Goal: Transaction & Acquisition: Obtain resource

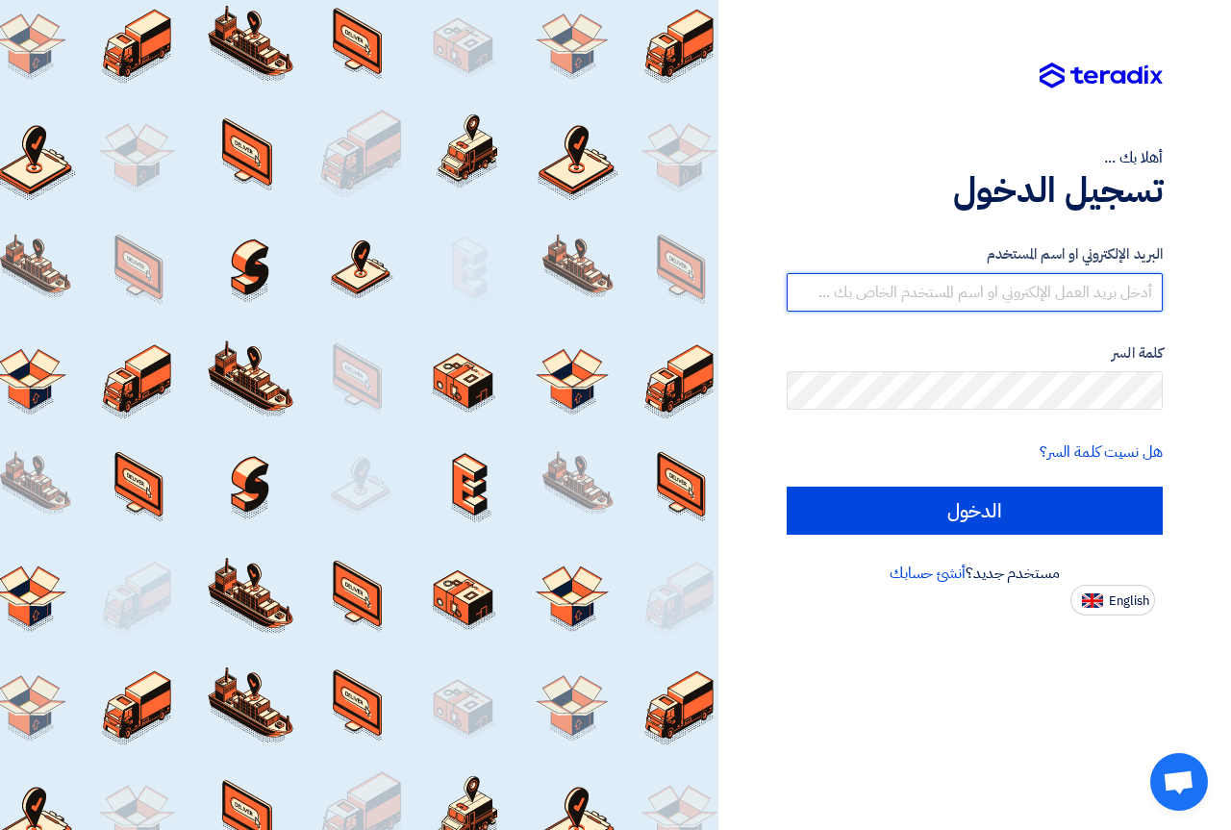
click at [1017, 284] on input "text" at bounding box center [975, 292] width 376 height 38
click at [1017, 283] on input "text" at bounding box center [975, 292] width 376 height 38
click at [1091, 293] on input "text" at bounding box center [975, 292] width 376 height 38
click at [1049, 285] on input "text" at bounding box center [975, 292] width 376 height 38
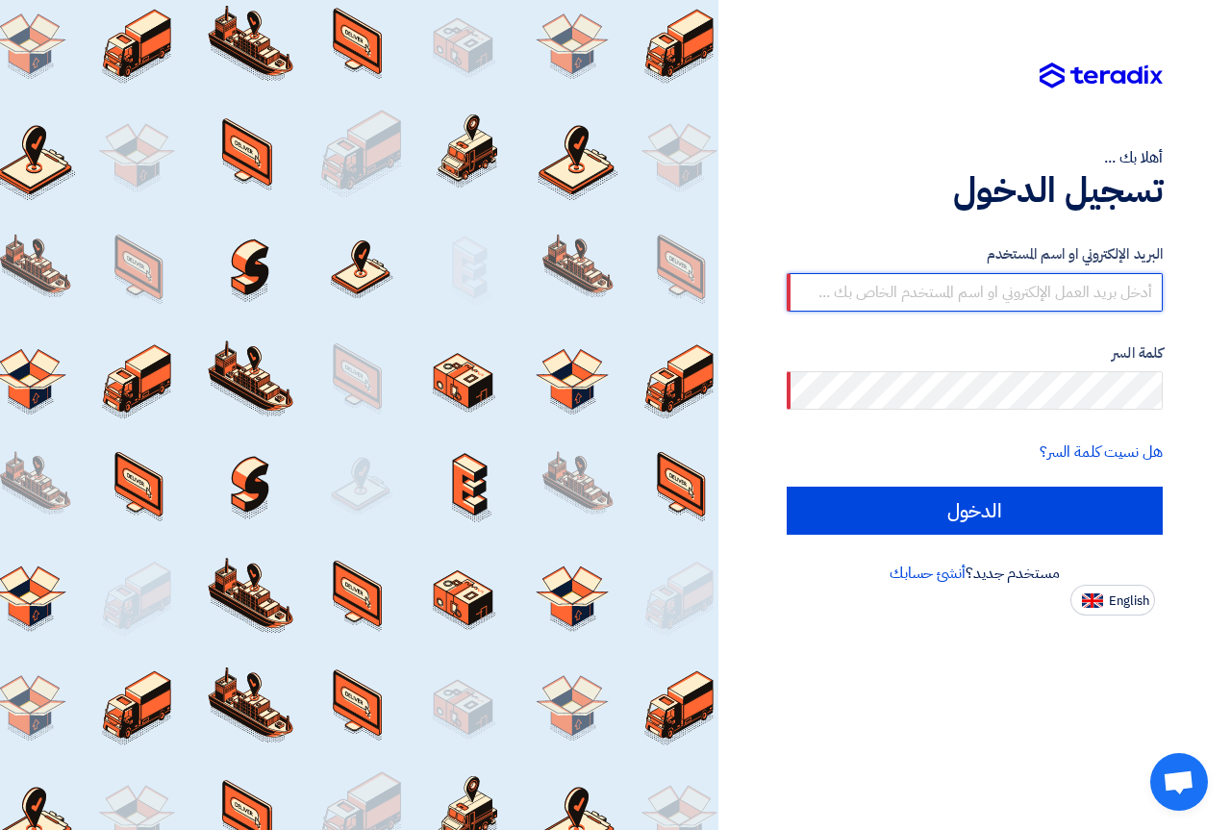
click at [1049, 285] on input "text" at bounding box center [975, 292] width 376 height 38
click at [1062, 450] on link "هل نسيت كلمة السر؟" at bounding box center [1100, 451] width 123 height 23
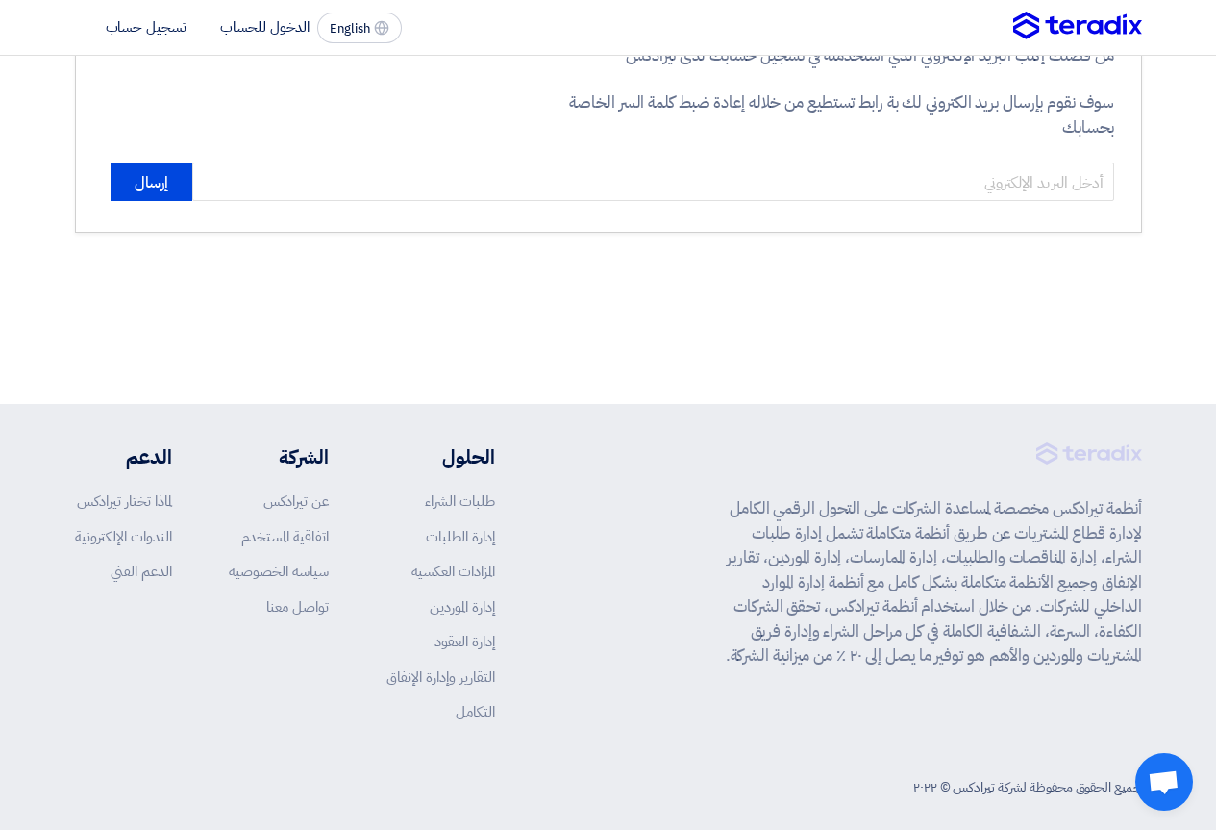
scroll to position [151, 0]
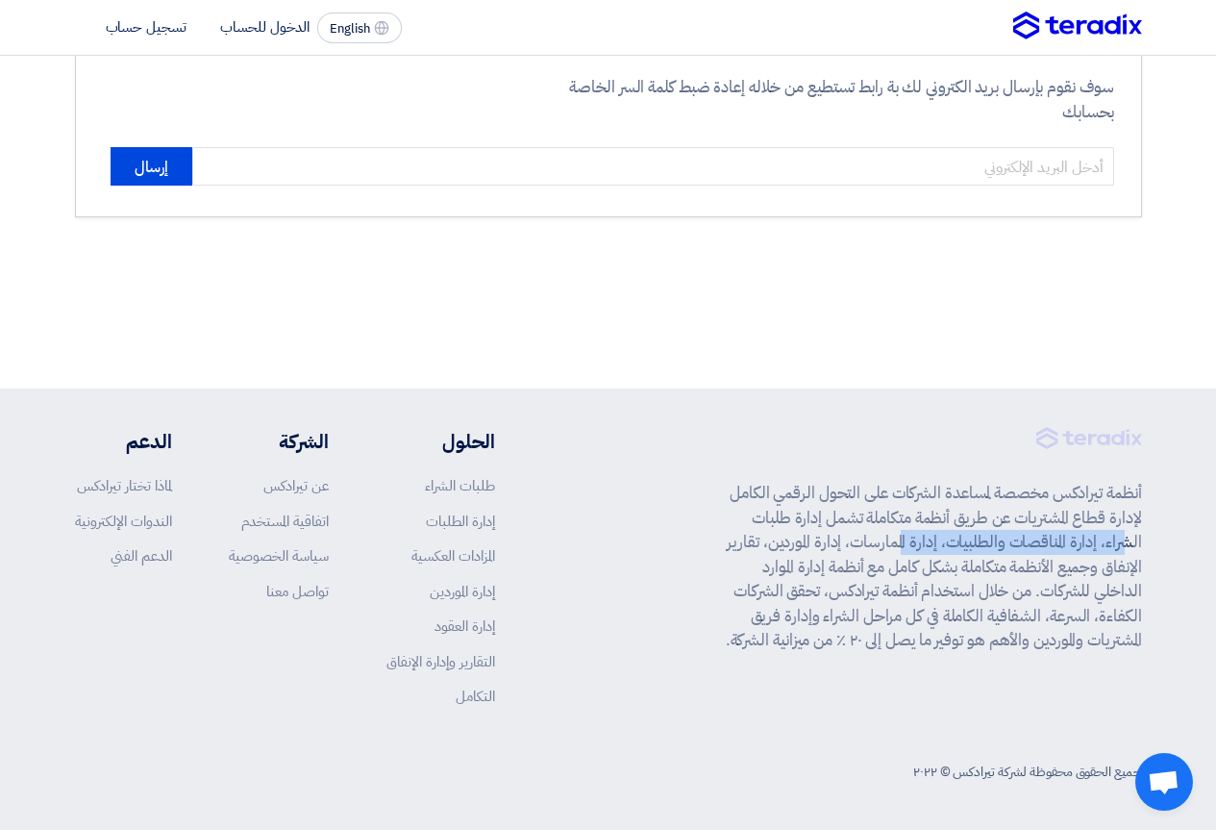
drag, startPoint x: 794, startPoint y: 522, endPoint x: 952, endPoint y: 539, distance: 158.6
click at [952, 538] on p "أنظمة تيرادكس مخصصة لمساعدة الشركات على التحول الرقمي الكامل لإدارة قطاع المشتر…" at bounding box center [928, 567] width 427 height 172
click at [951, 544] on p "أنظمة تيرادكس مخصصة لمساعدة الشركات على التحول الرقمي الكامل لإدارة قطاع المشتر…" at bounding box center [928, 567] width 427 height 172
drag, startPoint x: 938, startPoint y: 541, endPoint x: 855, endPoint y: 544, distance: 82.7
click at [855, 544] on p "أنظمة تيرادكس مخصصة لمساعدة الشركات على التحول الرقمي الكامل لإدارة قطاع المشتر…" at bounding box center [928, 567] width 427 height 172
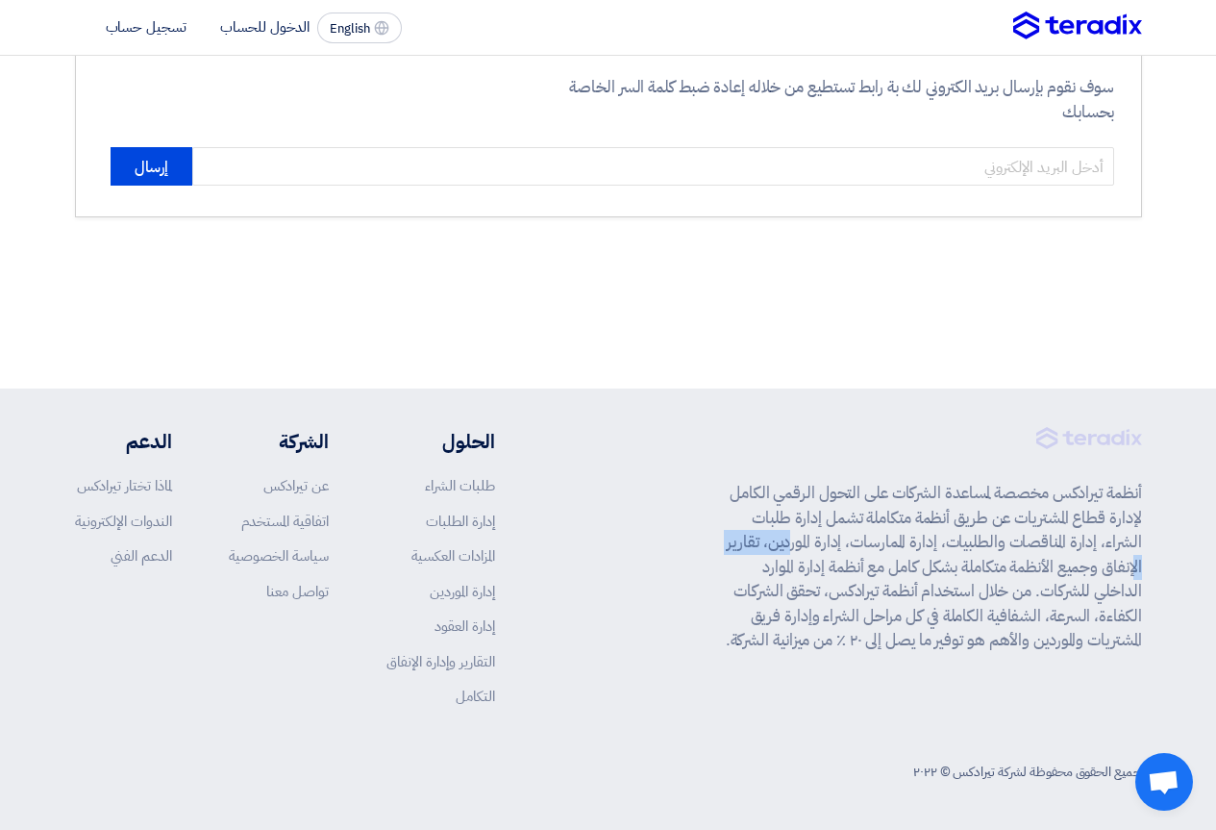
drag, startPoint x: 842, startPoint y: 542, endPoint x: 768, endPoint y: 552, distance: 74.7
click at [768, 552] on p "أنظمة تيرادكس مخصصة لمساعدة الشركات على التحول الرقمي الكامل لإدارة قطاع المشتر…" at bounding box center [928, 567] width 427 height 172
click at [771, 564] on p "أنظمة تيرادكس مخصصة لمساعدة الشركات على التحول الرقمي الكامل لإدارة قطاع المشتر…" at bounding box center [928, 567] width 427 height 172
drag, startPoint x: 860, startPoint y: 564, endPoint x: 755, endPoint y: 578, distance: 105.7
click at [755, 578] on p "أنظمة تيرادكس مخصصة لمساعدة الشركات على التحول الرقمي الكامل لإدارة قطاع المشتر…" at bounding box center [928, 567] width 427 height 172
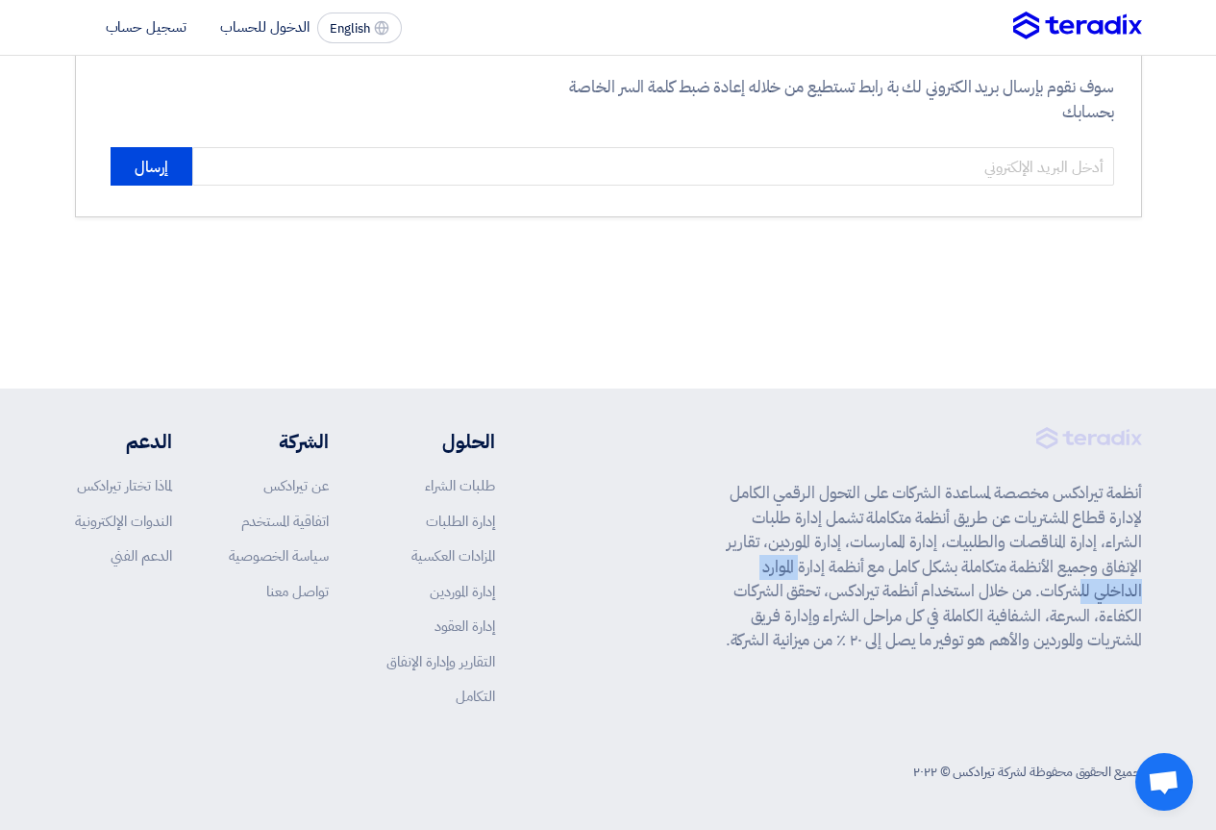
click at [767, 573] on p "أنظمة تيرادكس مخصصة لمساعدة الشركات على التحول الرقمي الكامل لإدارة قطاع المشتر…" at bounding box center [928, 567] width 427 height 172
drag, startPoint x: 813, startPoint y: 571, endPoint x: 784, endPoint y: 570, distance: 29.8
click at [784, 570] on p "أنظمة تيرادكس مخصصة لمساعدة الشركات على التحول الرقمي الكامل لإدارة قطاع المشتر…" at bounding box center [928, 567] width 427 height 172
click at [782, 569] on p "أنظمة تيرادكس مخصصة لمساعدة الشركات على التحول الرقمي الكامل لإدارة قطاع المشتر…" at bounding box center [928, 567] width 427 height 172
drag, startPoint x: 1141, startPoint y: 589, endPoint x: 1044, endPoint y: 596, distance: 97.3
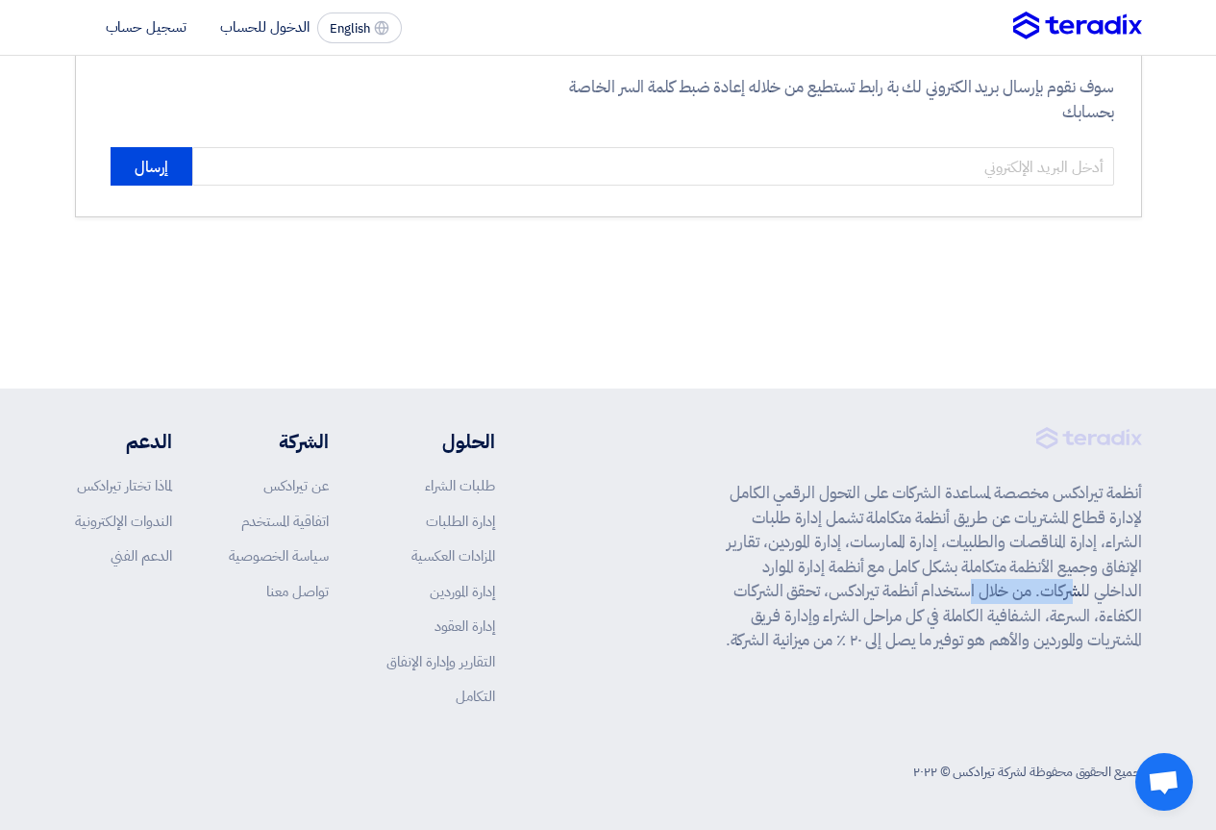
click at [1044, 596] on p "أنظمة تيرادكس مخصصة لمساعدة الشركات على التحول الرقمي الكامل لإدارة قطاع المشتر…" at bounding box center [928, 567] width 427 height 172
drag, startPoint x: 1055, startPoint y: 617, endPoint x: 1043, endPoint y: 616, distance: 11.6
click at [1054, 617] on p "أنظمة تيرادكس مخصصة لمساعدة الشركات على التحول الرقمي الكامل لإدارة قطاع المشتر…" at bounding box center [928, 567] width 427 height 172
click at [1022, 616] on p "أنظمة تيرادكس مخصصة لمساعدة الشركات على التحول الرقمي الكامل لإدارة قطاع المشتر…" at bounding box center [928, 567] width 427 height 172
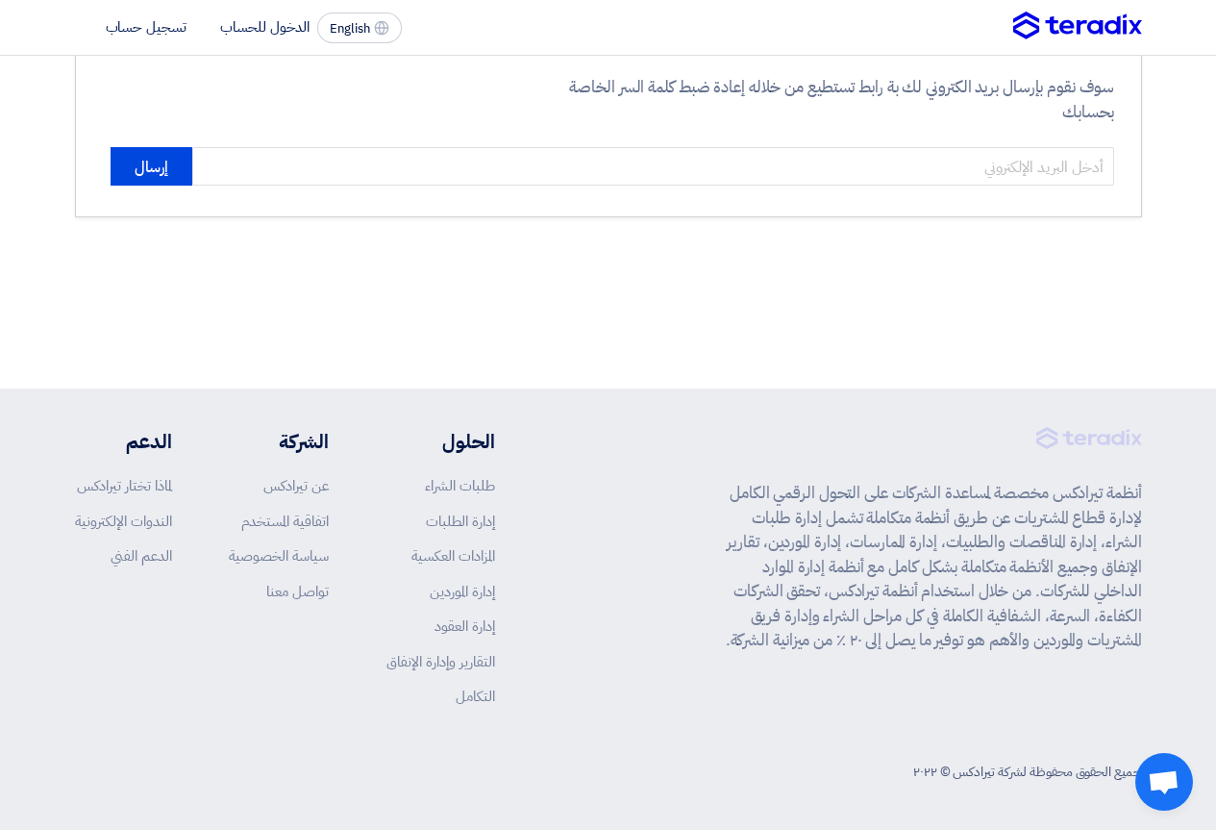
click at [793, 619] on p "أنظمة تيرادكس مخصصة لمساعدة الشركات على التحول الرقمي الكامل لإدارة قطاع المشتر…" at bounding box center [928, 567] width 427 height 172
drag, startPoint x: 992, startPoint y: 645, endPoint x: 842, endPoint y: 645, distance: 150.0
click at [842, 645] on p "أنظمة تيرادكس مخصصة لمساعدة الشركات على التحول الرقمي الكامل لإدارة قطاع المشتر…" at bounding box center [928, 567] width 427 height 172
click at [848, 634] on p "أنظمة تيرادكس مخصصة لمساعدة الشركات على التحول الرقمي الكامل لإدارة قطاع المشتر…" at bounding box center [928, 567] width 427 height 172
click at [157, 557] on link "الدعم الفني" at bounding box center [142, 555] width 62 height 21
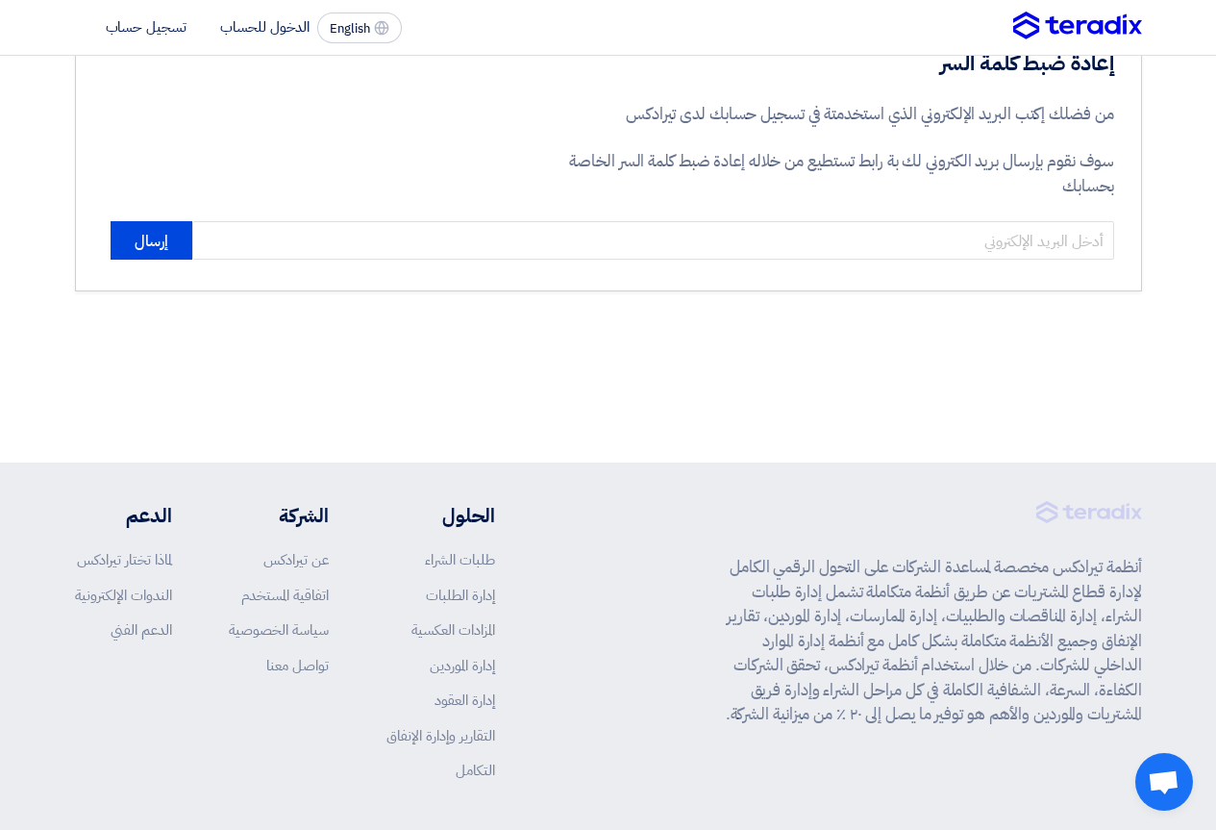
scroll to position [0, 0]
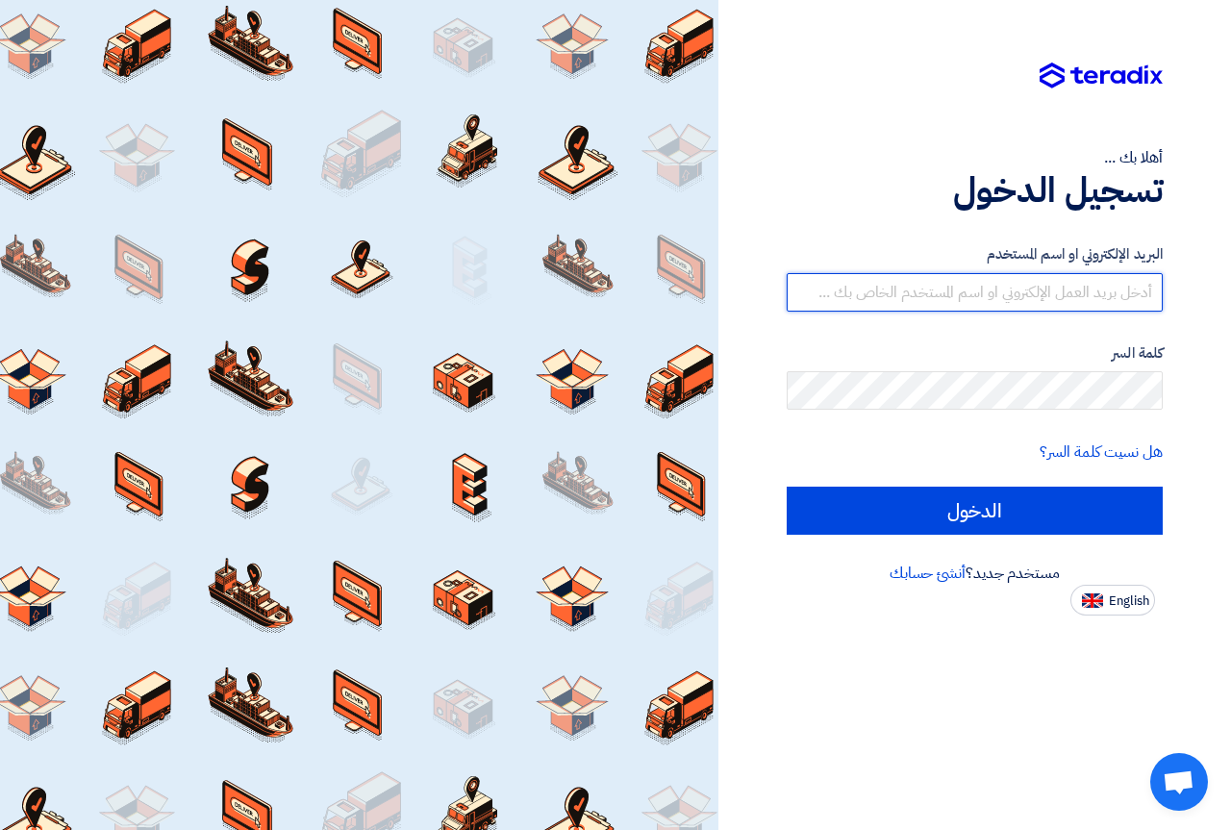
click at [1016, 292] on input "text" at bounding box center [975, 292] width 376 height 38
drag, startPoint x: 1016, startPoint y: 282, endPoint x: 1071, endPoint y: 284, distance: 54.8
click at [1071, 284] on input "text" at bounding box center [975, 292] width 376 height 38
click at [1008, 289] on input "text" at bounding box center [975, 292] width 376 height 38
click at [948, 296] on input "text" at bounding box center [975, 292] width 376 height 38
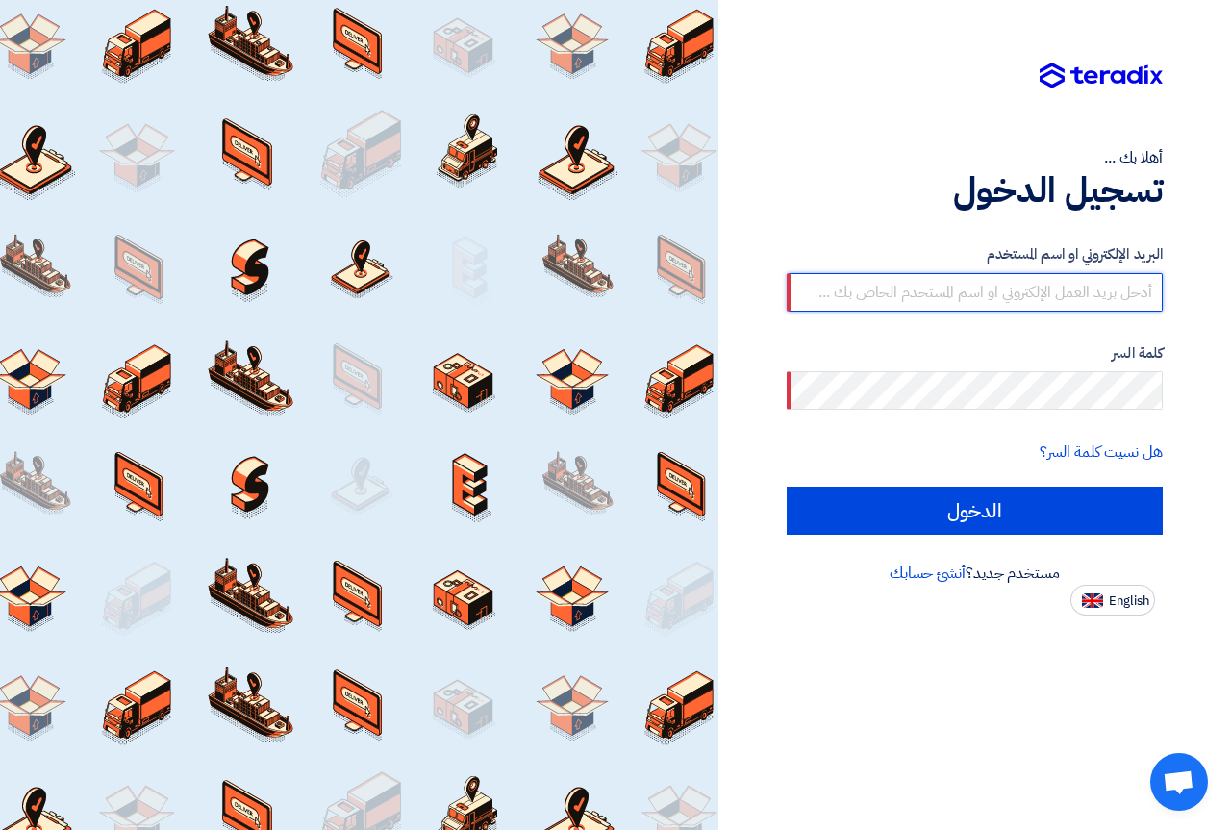
paste input "[EMAIL_ADDRESS][DOMAIN_NAME]"
type input "[EMAIL_ADDRESS][DOMAIN_NAME]"
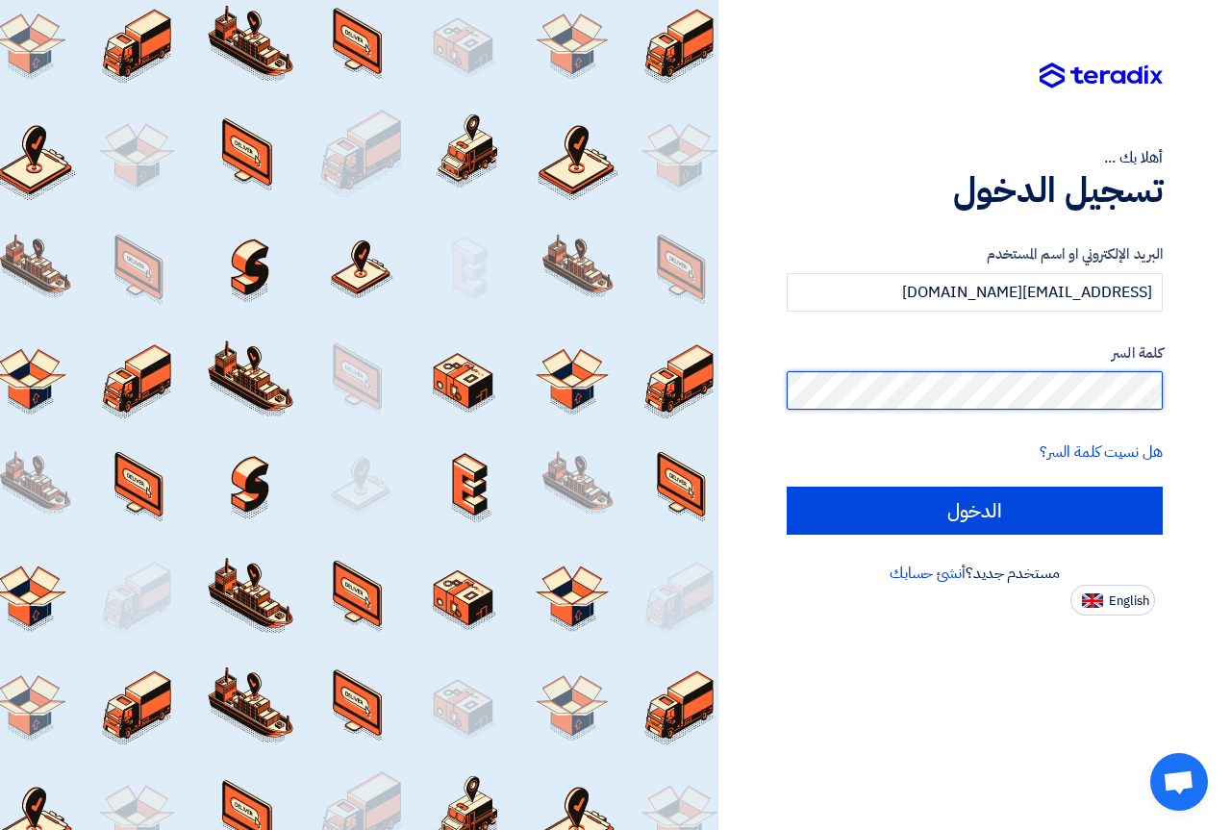
click at [787, 487] on input "الدخول" at bounding box center [975, 511] width 376 height 48
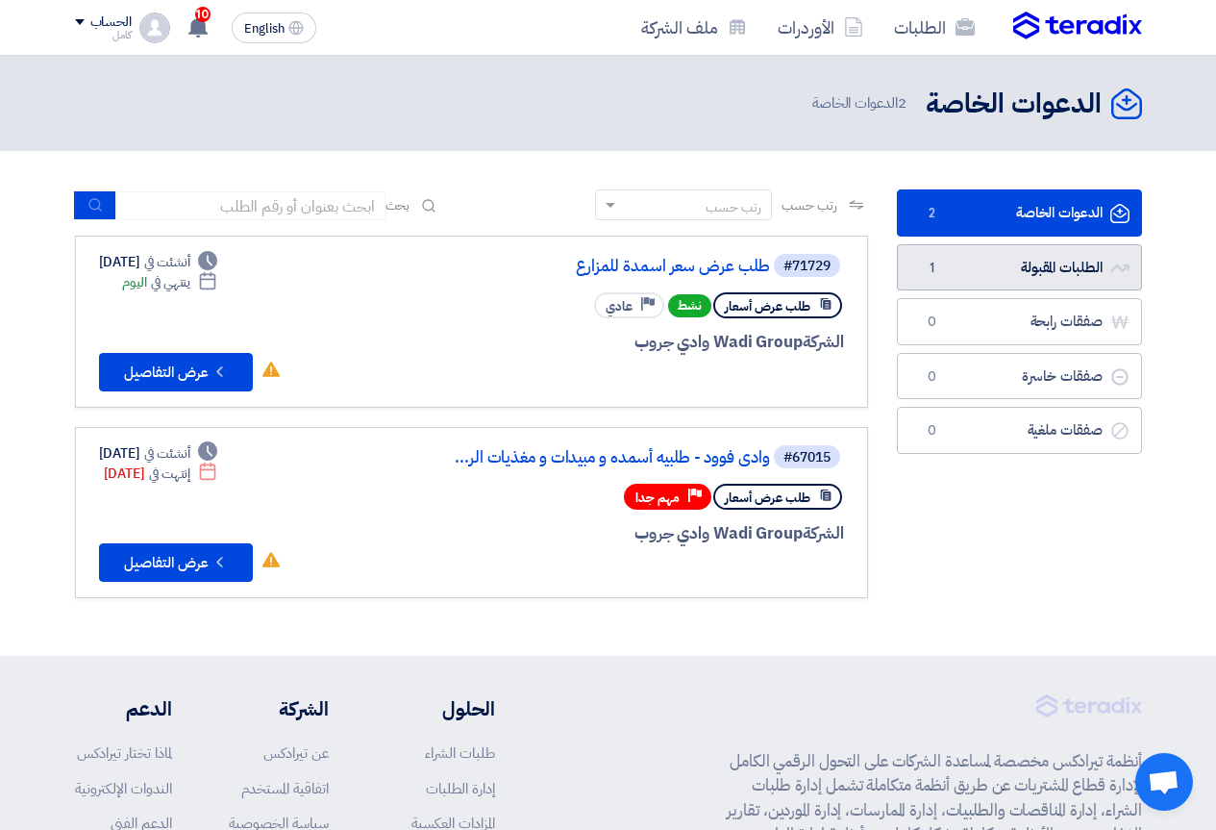
click at [979, 263] on link "الطلبات المقبولة الطلبات المقبولة 1" at bounding box center [1019, 267] width 245 height 47
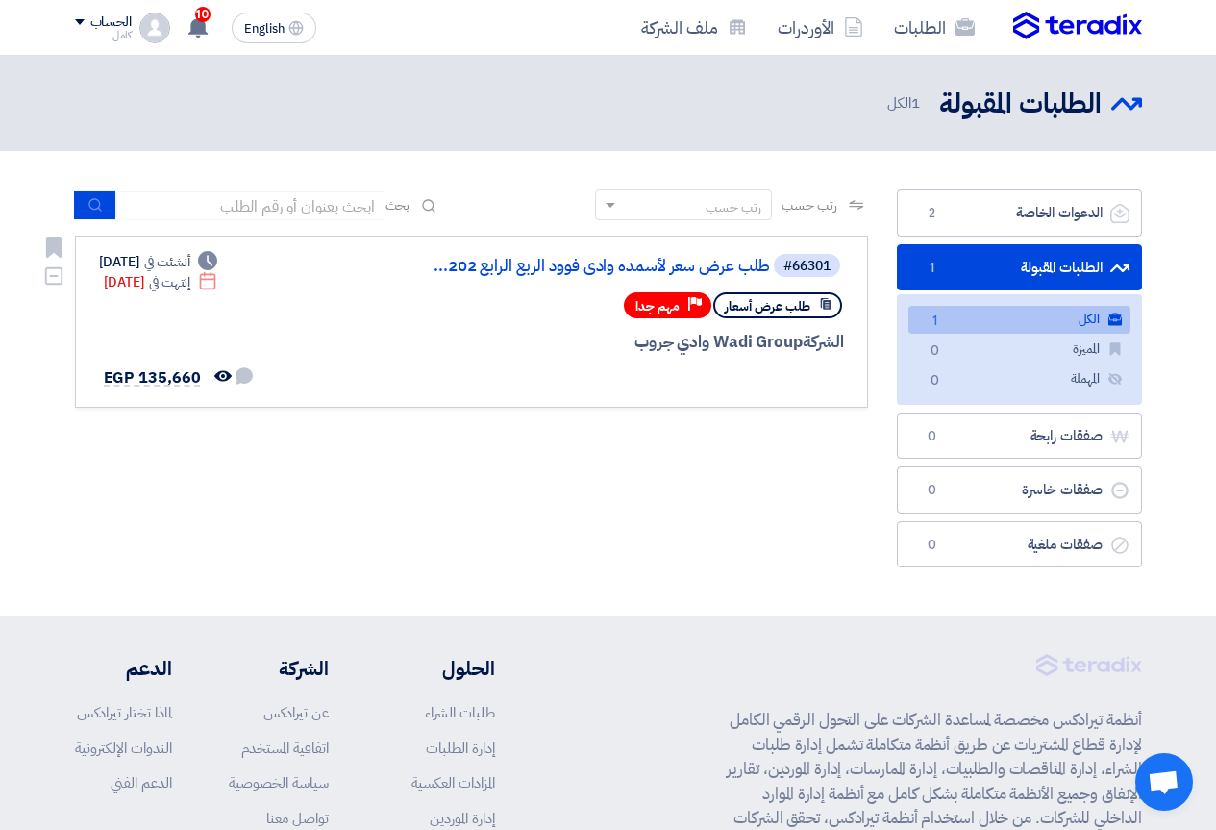
click at [703, 343] on div "الشركة Wadi Group وادي جروب" at bounding box center [613, 342] width 463 height 25
click at [170, 369] on span "EGP 135,660" at bounding box center [152, 377] width 97 height 23
click at [138, 370] on span "EGP 135,660" at bounding box center [152, 377] width 97 height 23
click at [816, 24] on link "الأوردرات" at bounding box center [821, 27] width 116 height 45
click at [104, 275] on div "Deadline إنتهت في [DATE]" at bounding box center [161, 282] width 114 height 20
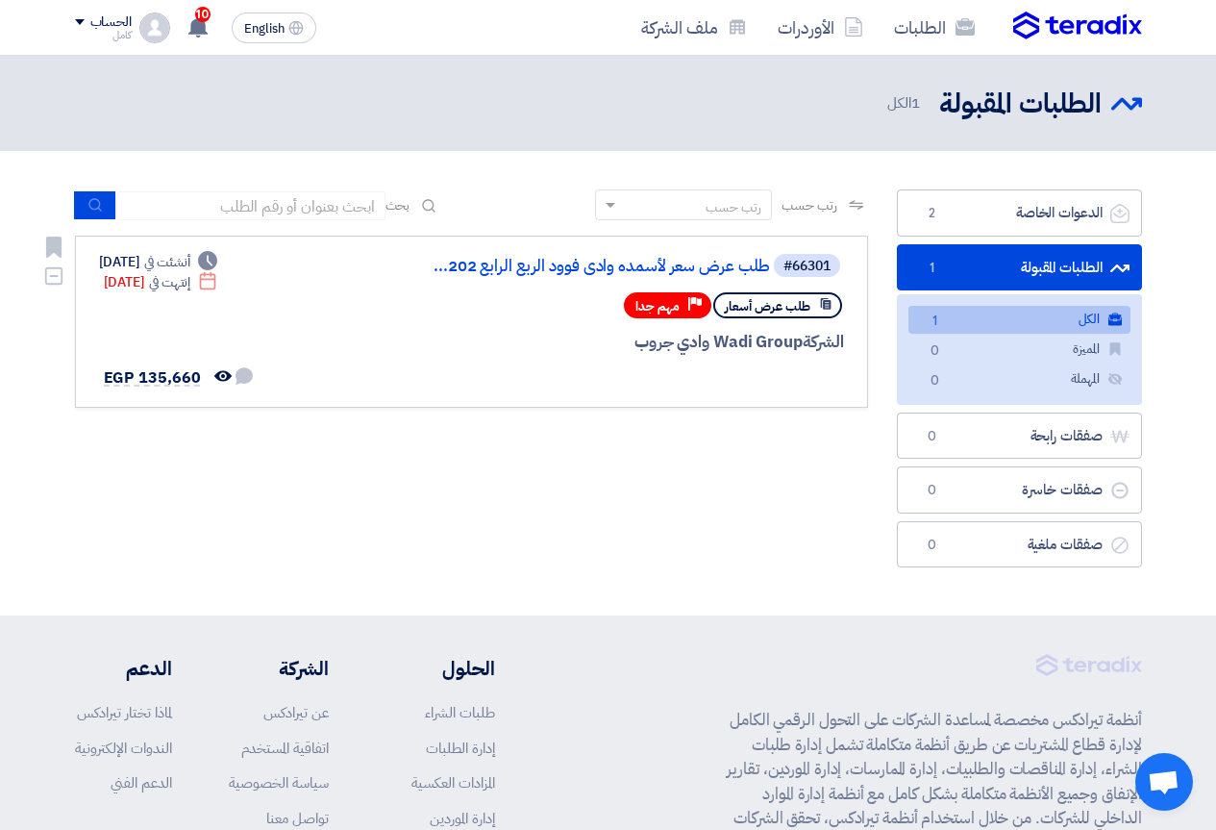
click at [112, 254] on div "Deadline أنشئت في [DATE]" at bounding box center [158, 262] width 119 height 20
click at [190, 252] on span "أنشئت في" at bounding box center [167, 262] width 46 height 20
click at [218, 280] on div "Deadline إنتهت في [DATE]" at bounding box center [161, 282] width 114 height 20
click at [230, 370] on span "تمت مشاهدة العرض من قبل العميل" at bounding box center [223, 378] width 21 height 23
click at [216, 368] on icon "تمت مشاهدة العرض من قبل العميل" at bounding box center [222, 375] width 17 height 17
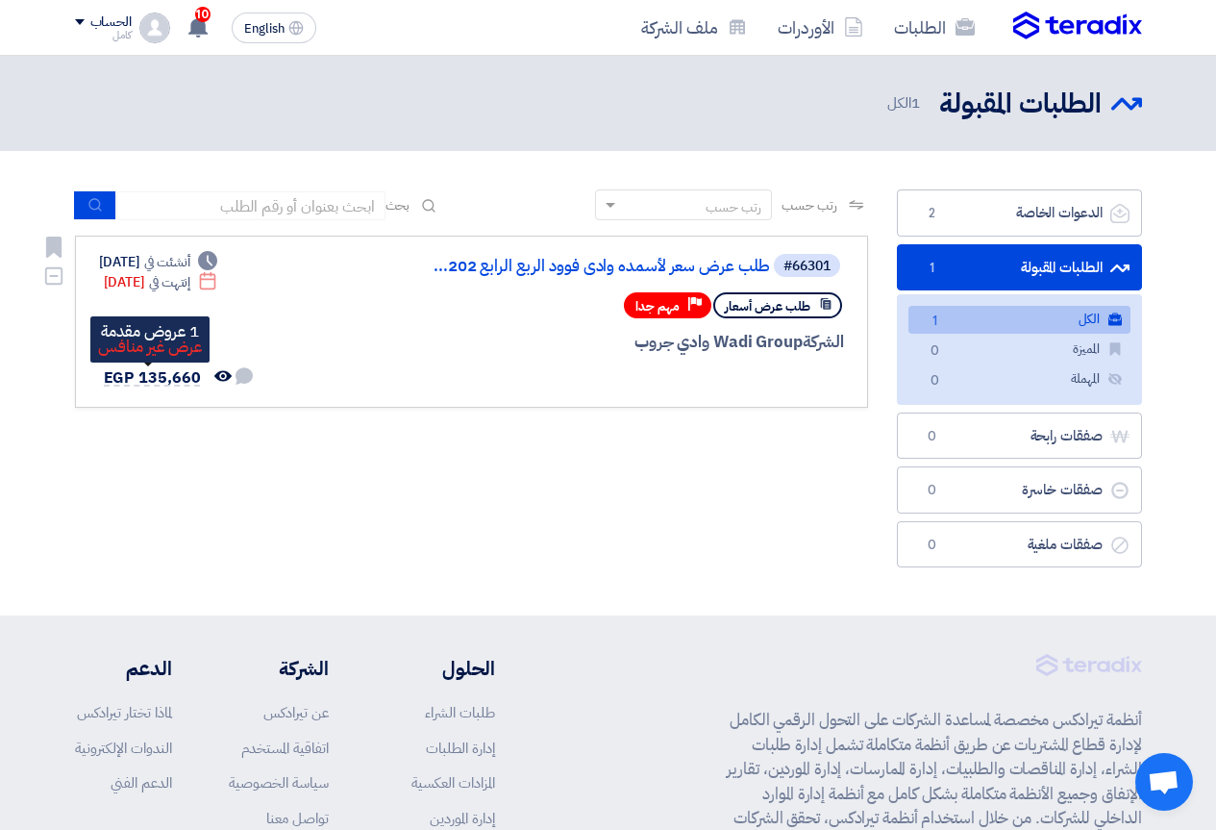
click at [151, 374] on span "EGP 135,660" at bounding box center [152, 377] width 97 height 23
click at [123, 376] on span "EGP 135,660" at bounding box center [152, 377] width 97 height 23
click at [151, 372] on span "EGP 135,660" at bounding box center [152, 377] width 97 height 23
drag, startPoint x: 151, startPoint y: 372, endPoint x: 389, endPoint y: 364, distance: 238.6
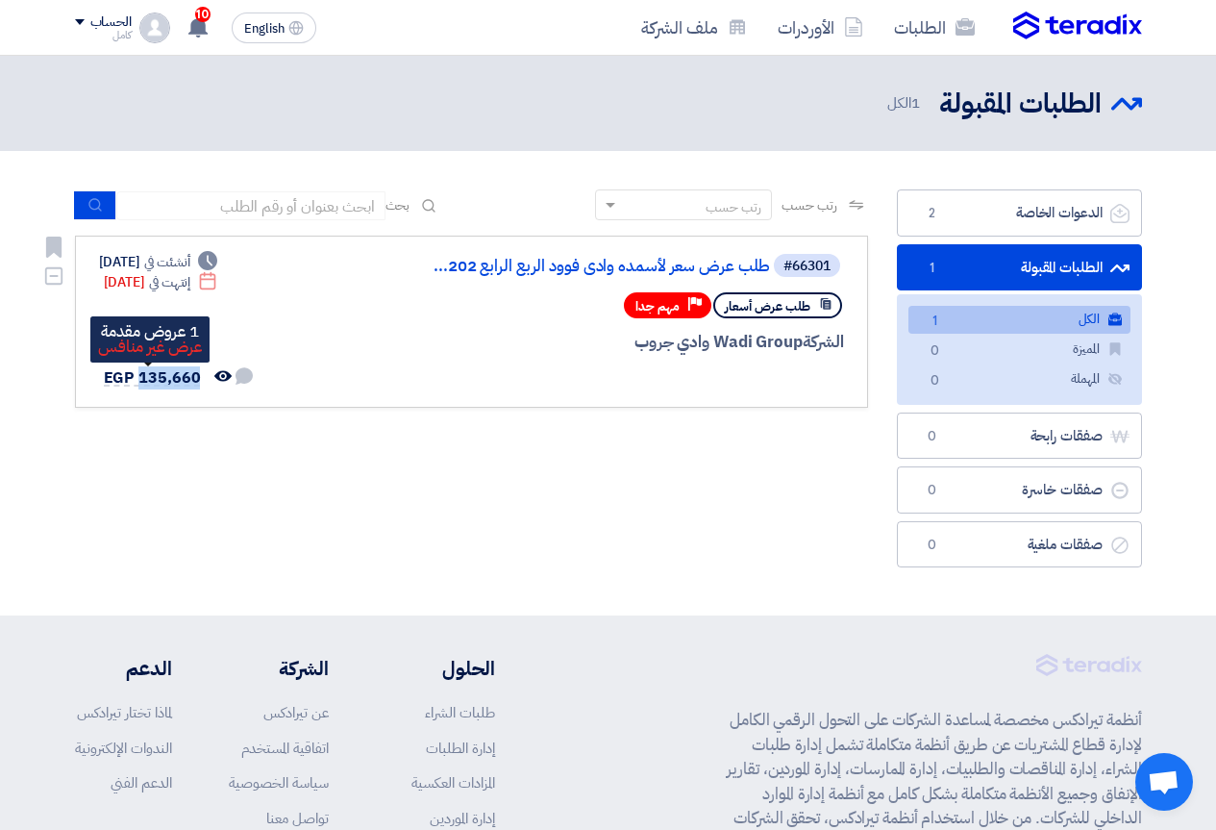
click at [152, 372] on span "EGP 135,660" at bounding box center [152, 377] width 97 height 23
drag, startPoint x: 693, startPoint y: 345, endPoint x: 698, endPoint y: 319, distance: 26.4
click at [693, 344] on div "الشركة Wadi Group وادي جروب" at bounding box center [613, 342] width 463 height 25
click at [682, 302] on div "Priority مهم جدا" at bounding box center [668, 305] width 88 height 26
click at [759, 300] on span "طلب عرض أسعار" at bounding box center [768, 306] width 86 height 18
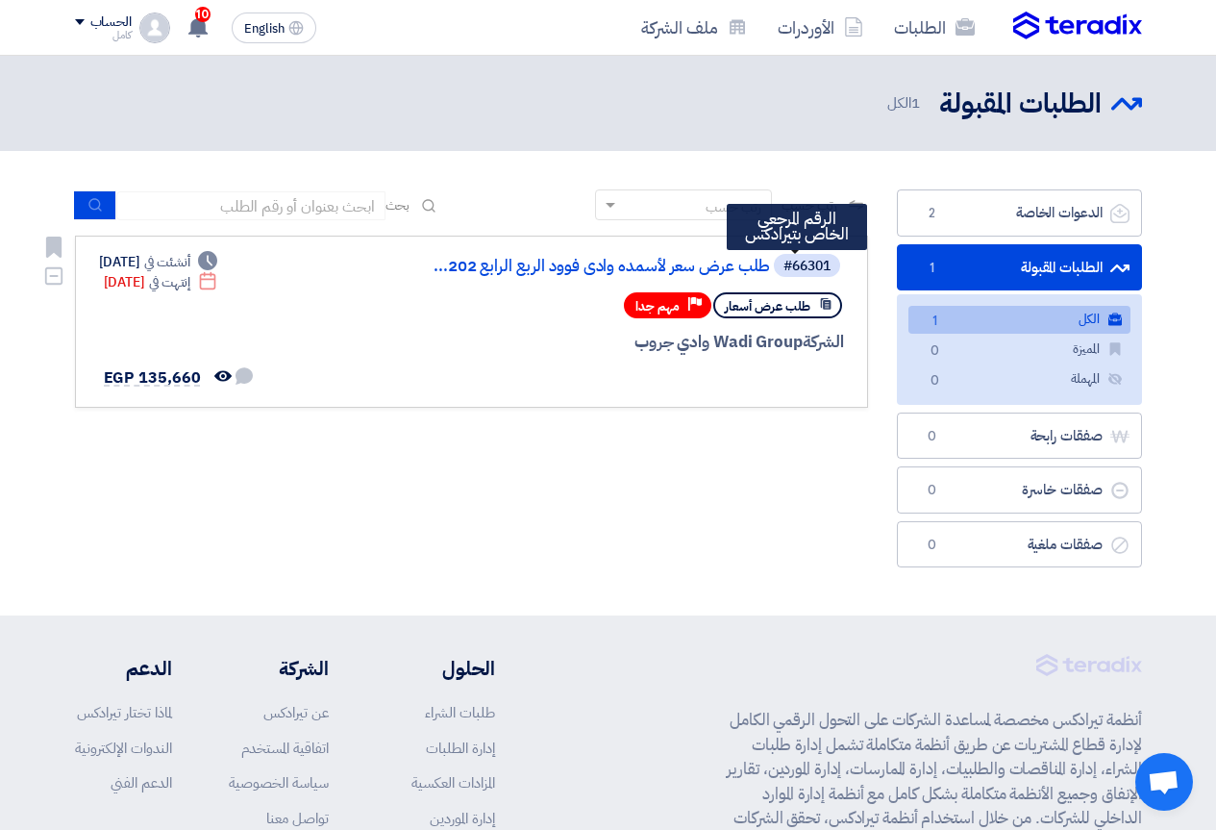
click at [795, 269] on div "#66301" at bounding box center [807, 266] width 47 height 13
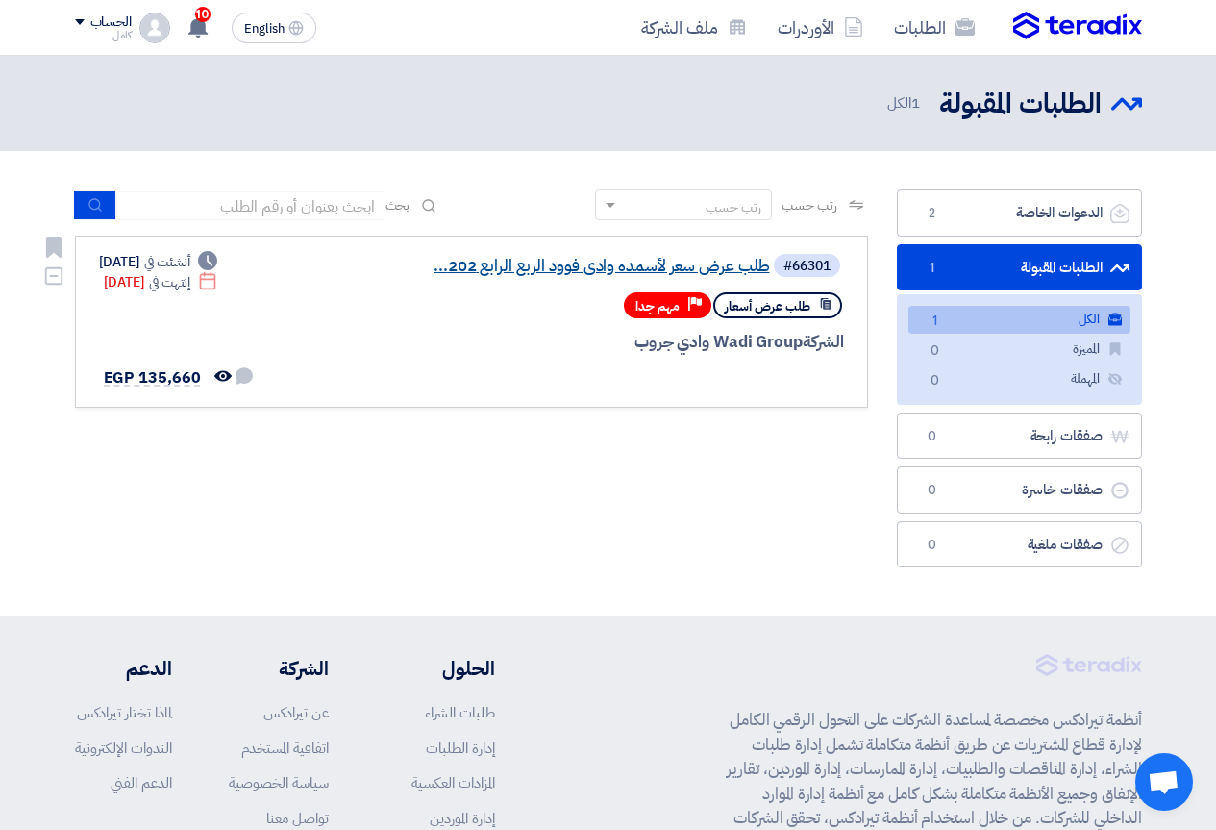
click at [669, 263] on link "طلب عرض سعر لأسمده وادى فوود الربع الرابع 202..." at bounding box center [578, 266] width 385 height 17
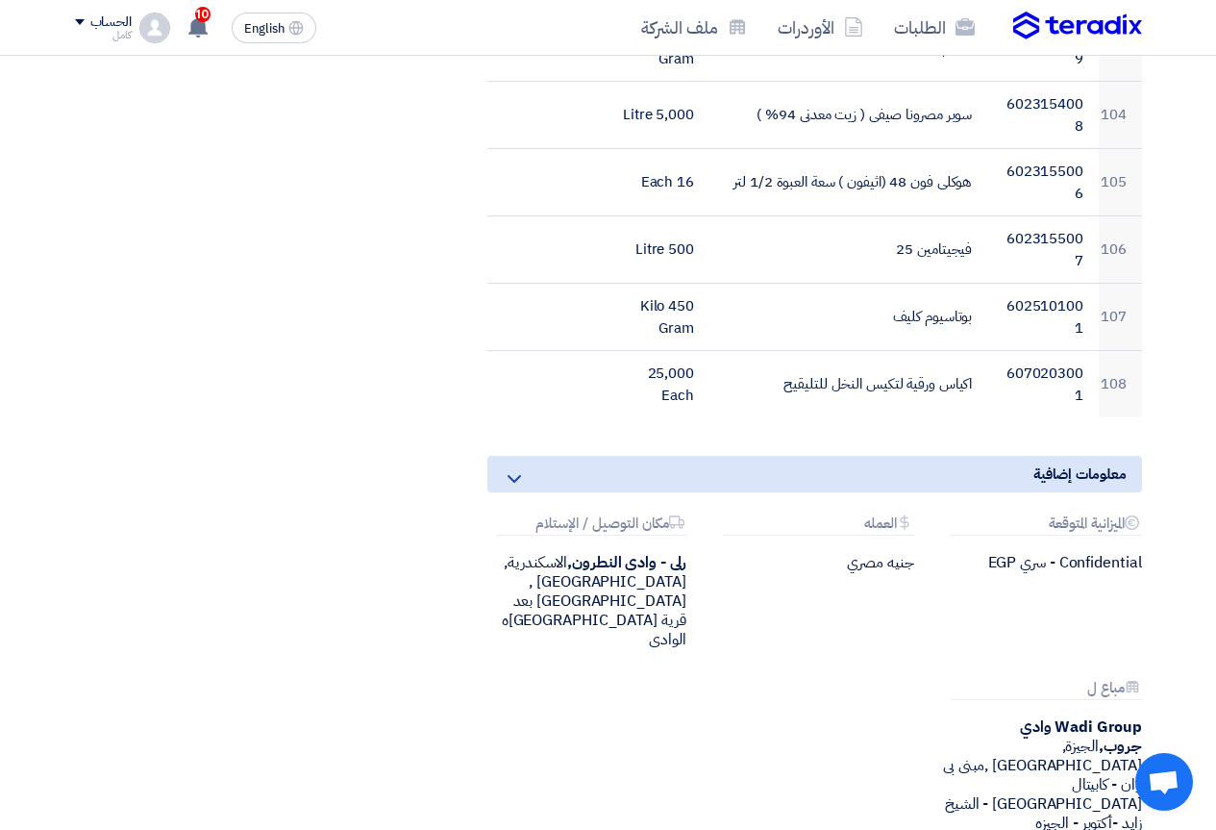
scroll to position [7540, 0]
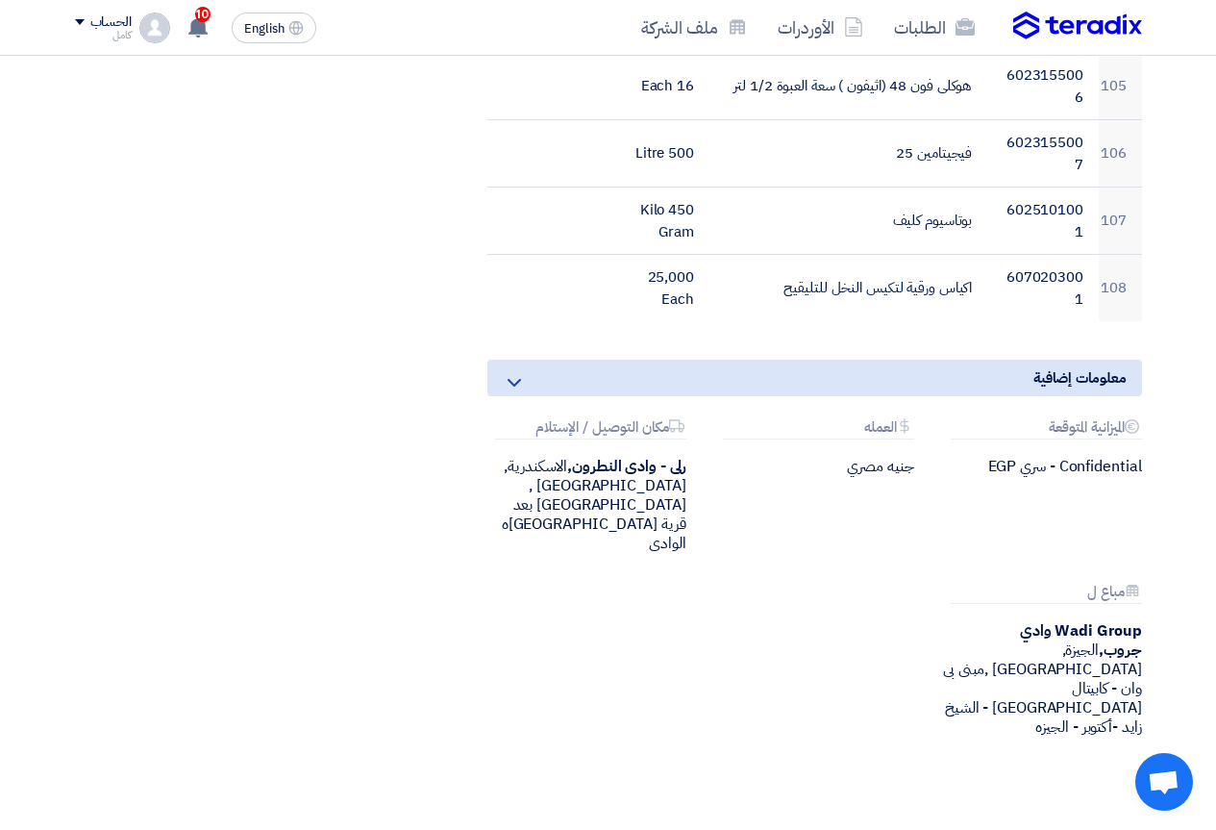
click at [508, 371] on icon at bounding box center [514, 382] width 23 height 23
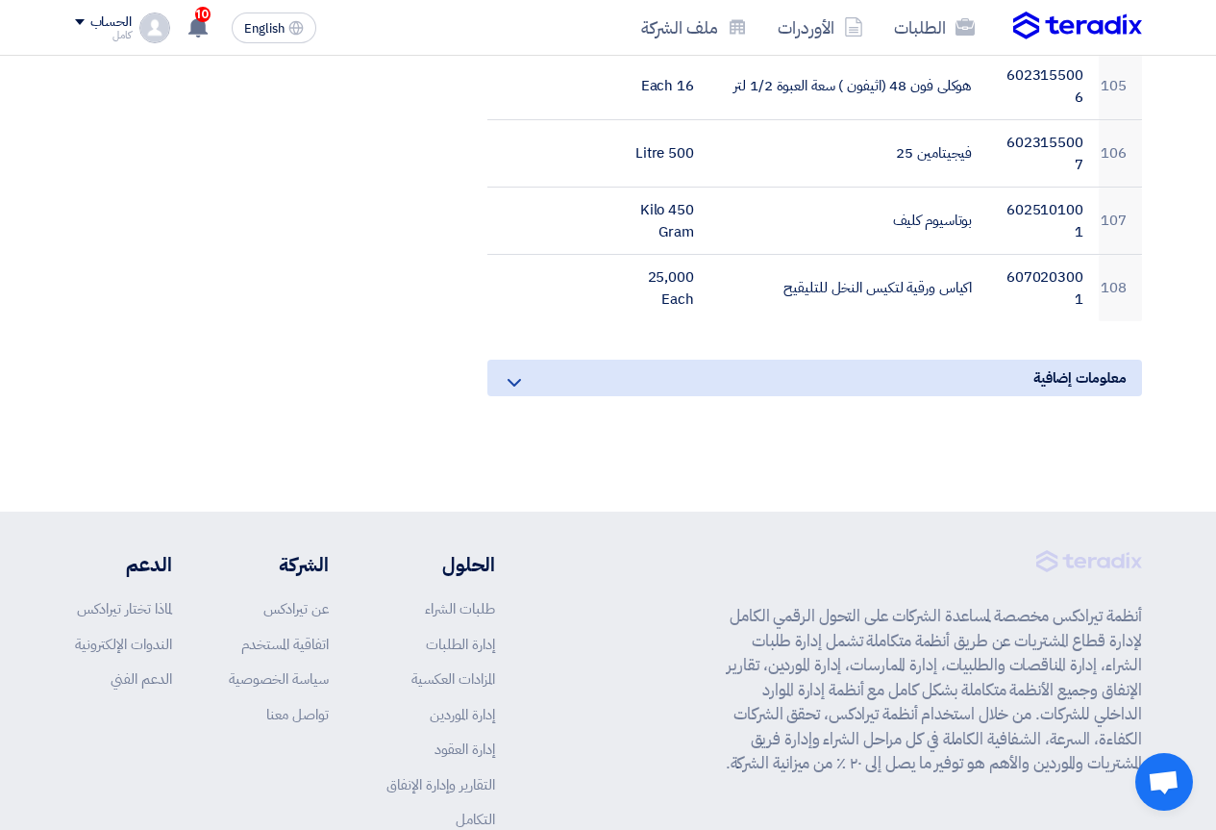
click at [510, 379] on use at bounding box center [514, 383] width 13 height 8
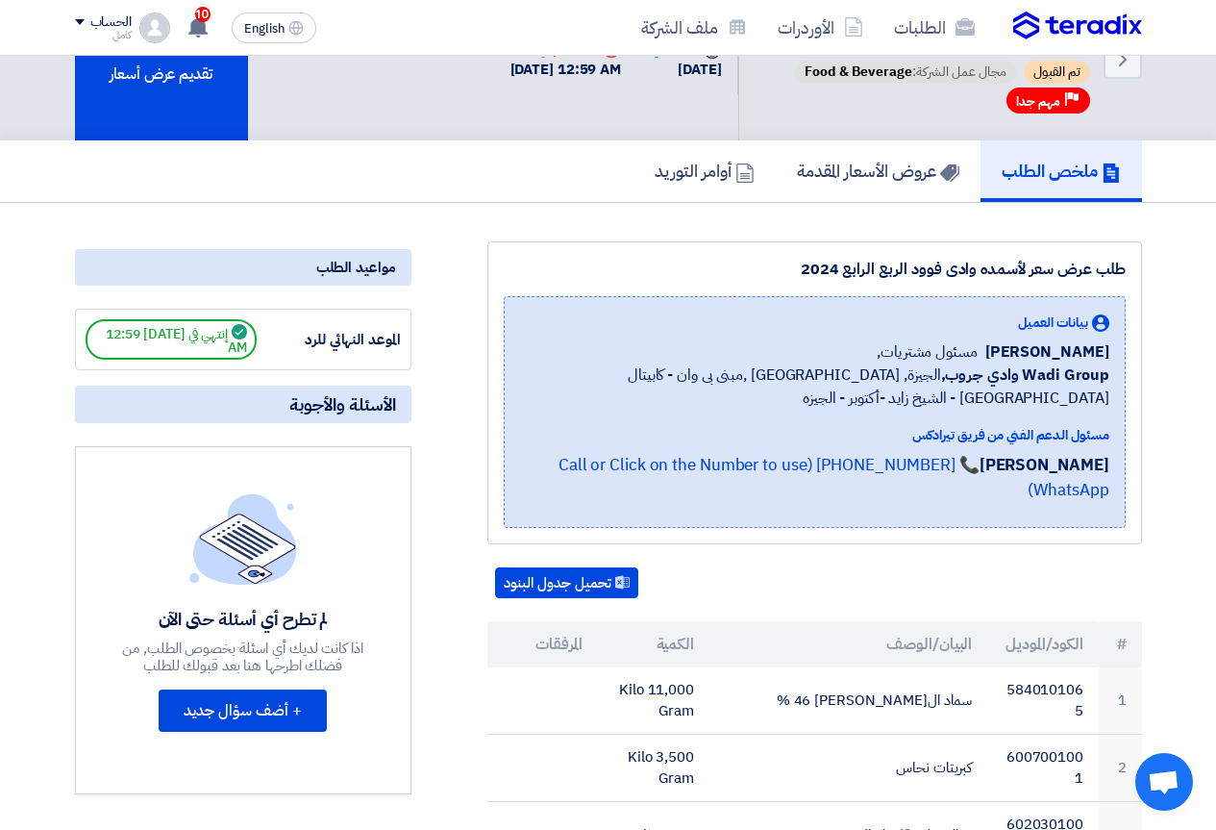
scroll to position [0, 0]
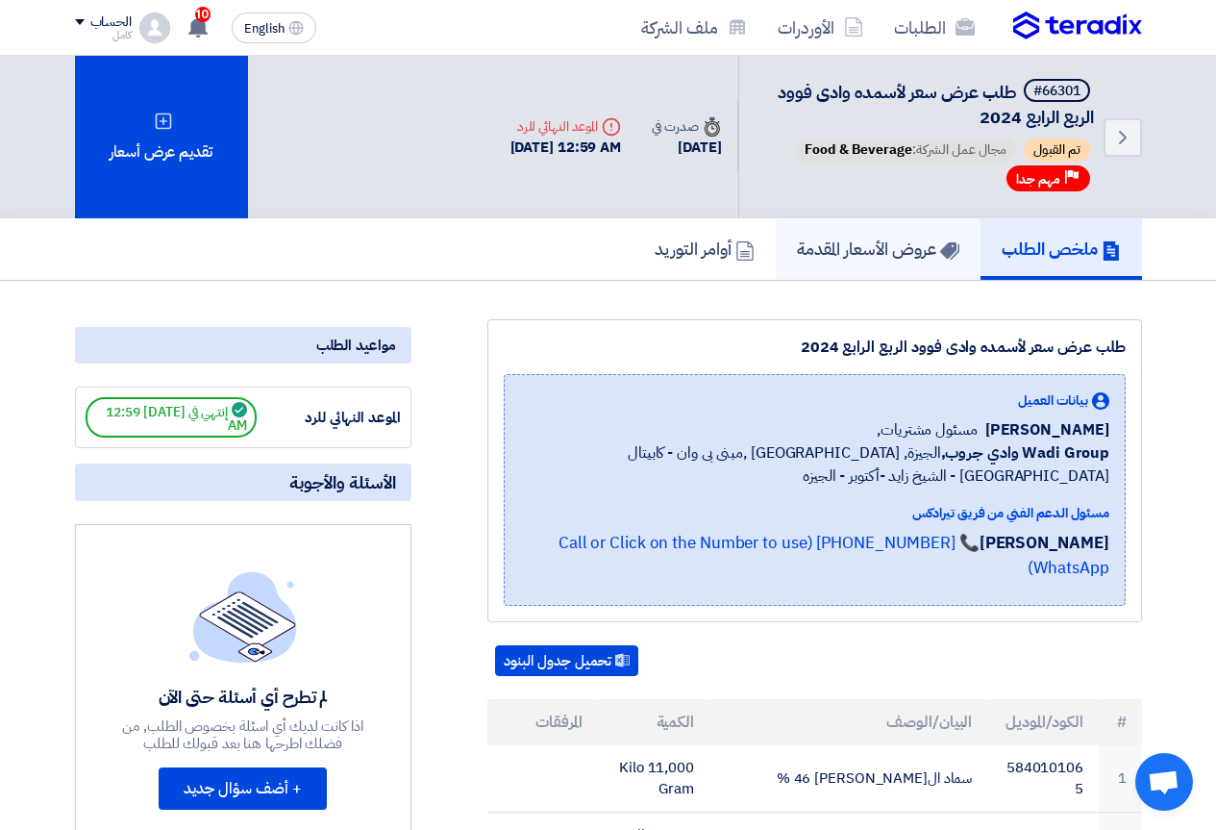
click at [867, 243] on h5 "عروض الأسعار المقدمة" at bounding box center [878, 249] width 163 height 22
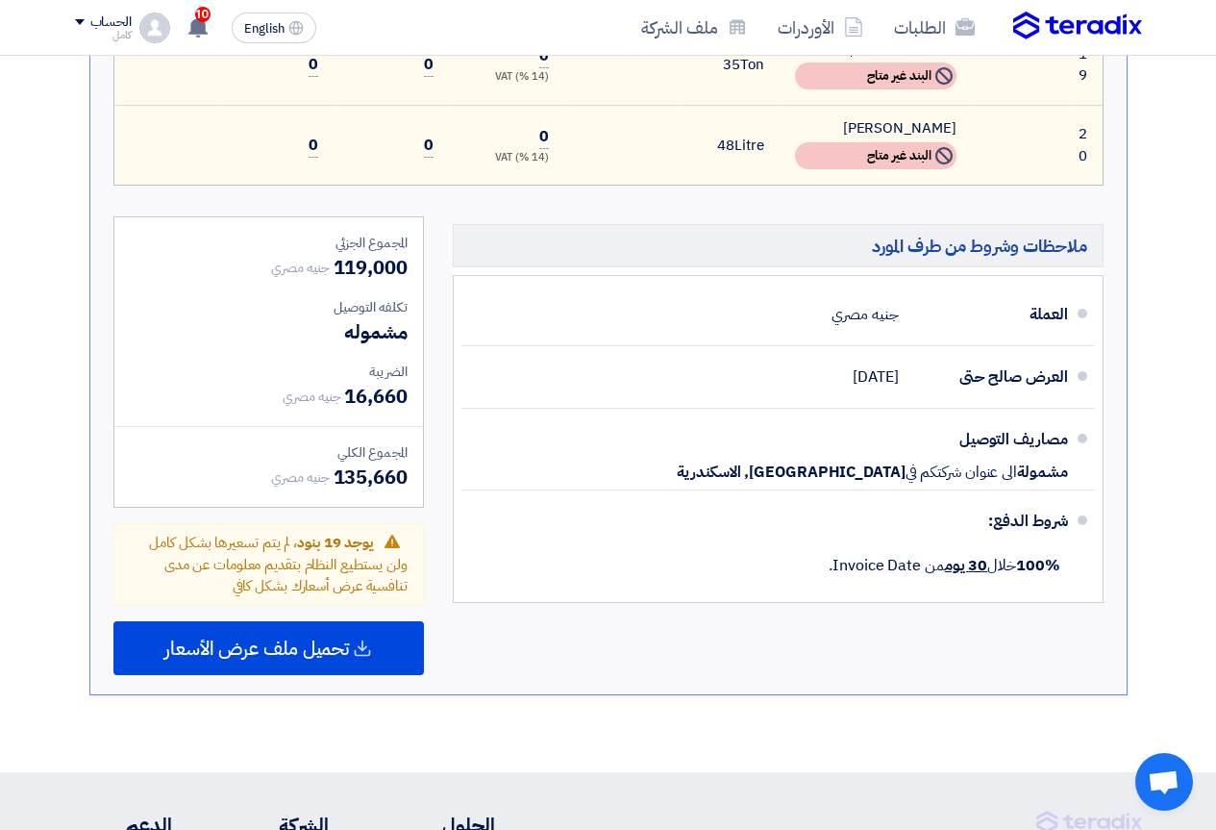
scroll to position [2500, 0]
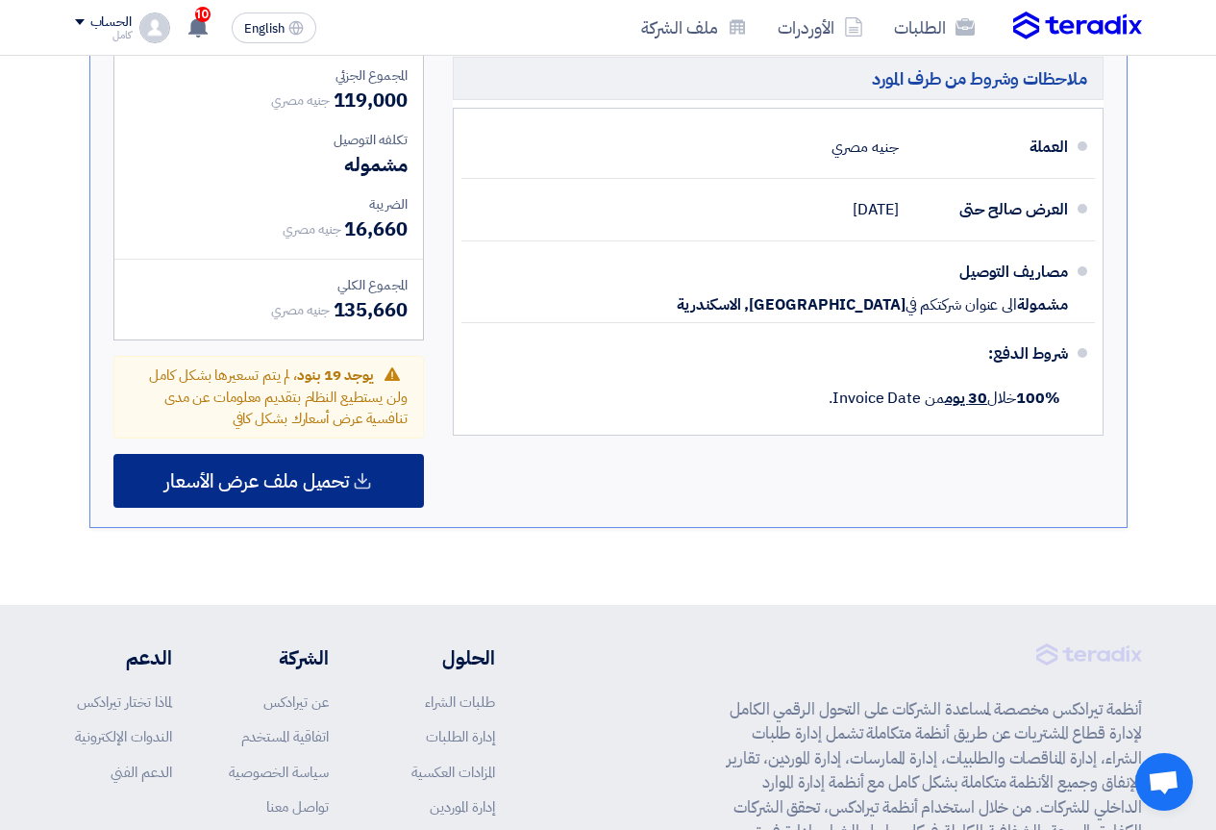
click at [344, 489] on span "تحميل ملف عرض الأسعار" at bounding box center [256, 480] width 185 height 17
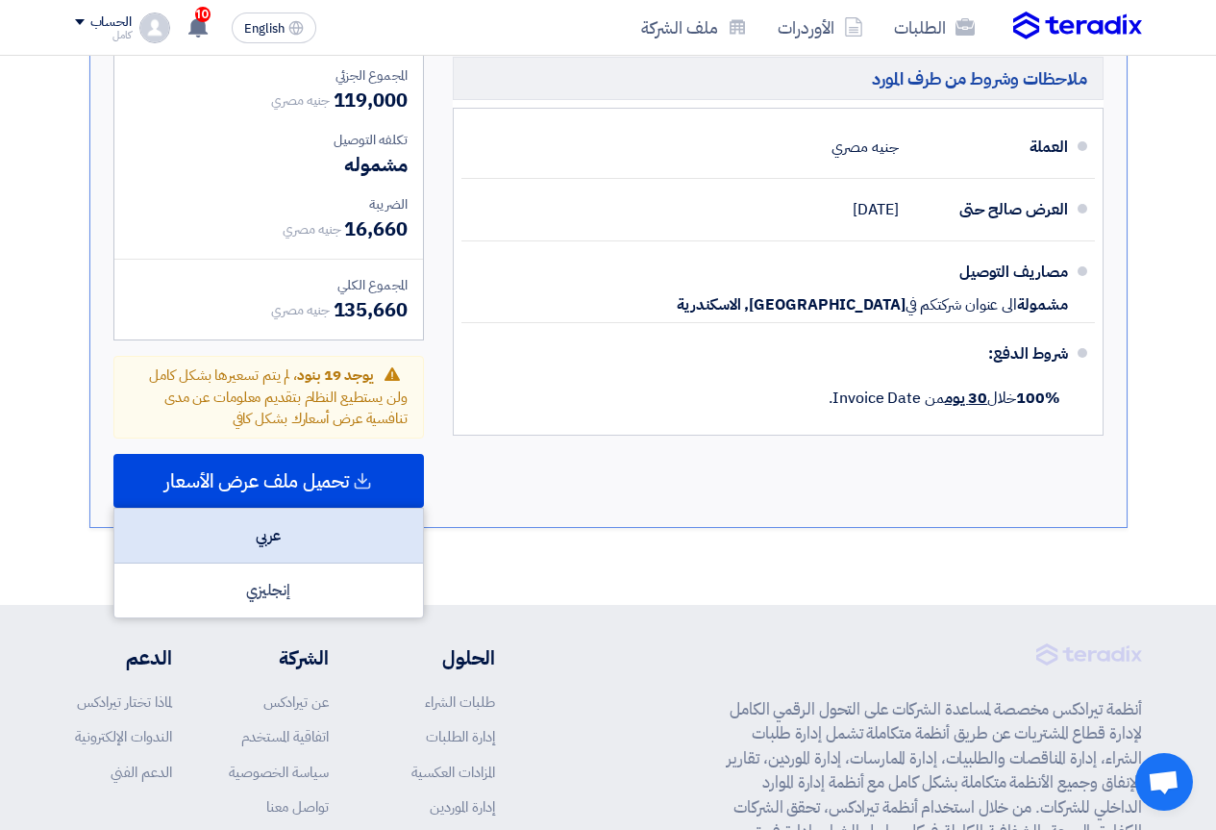
click at [276, 538] on div "عربي" at bounding box center [268, 536] width 309 height 55
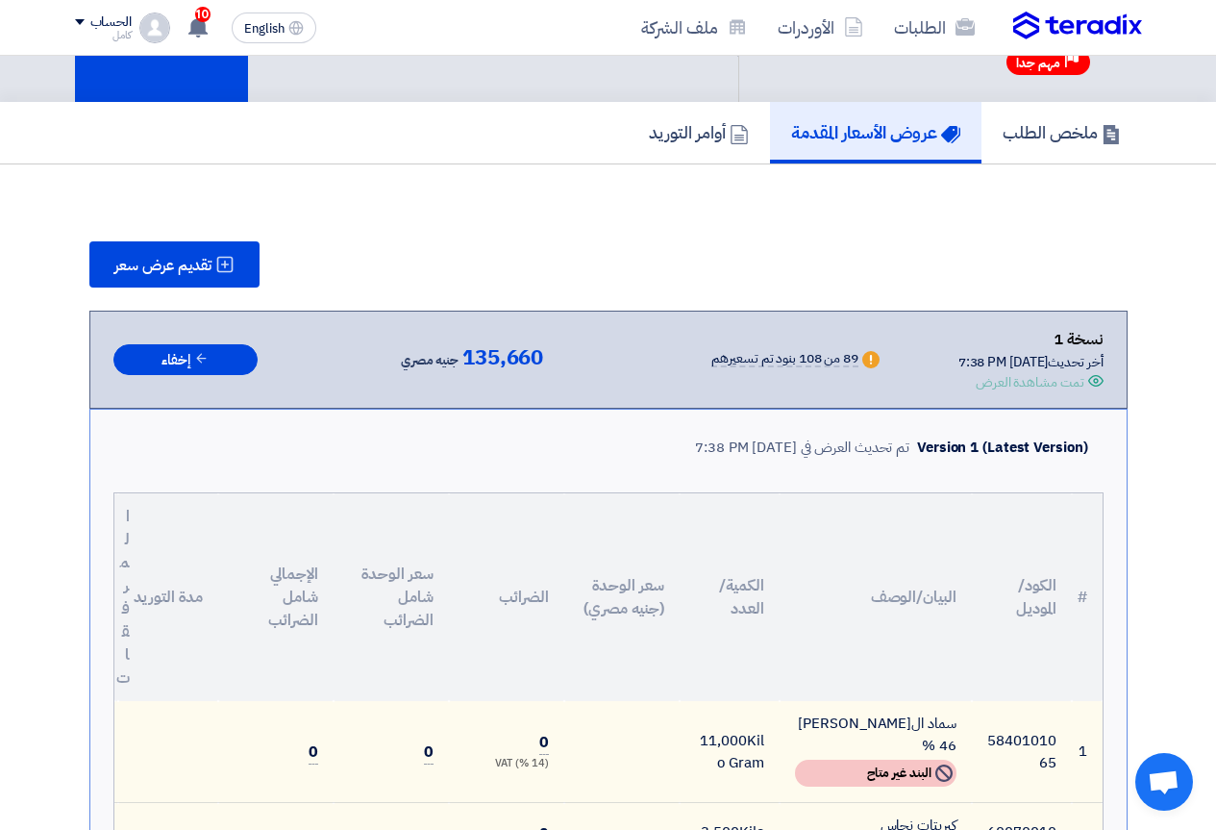
scroll to position [0, 0]
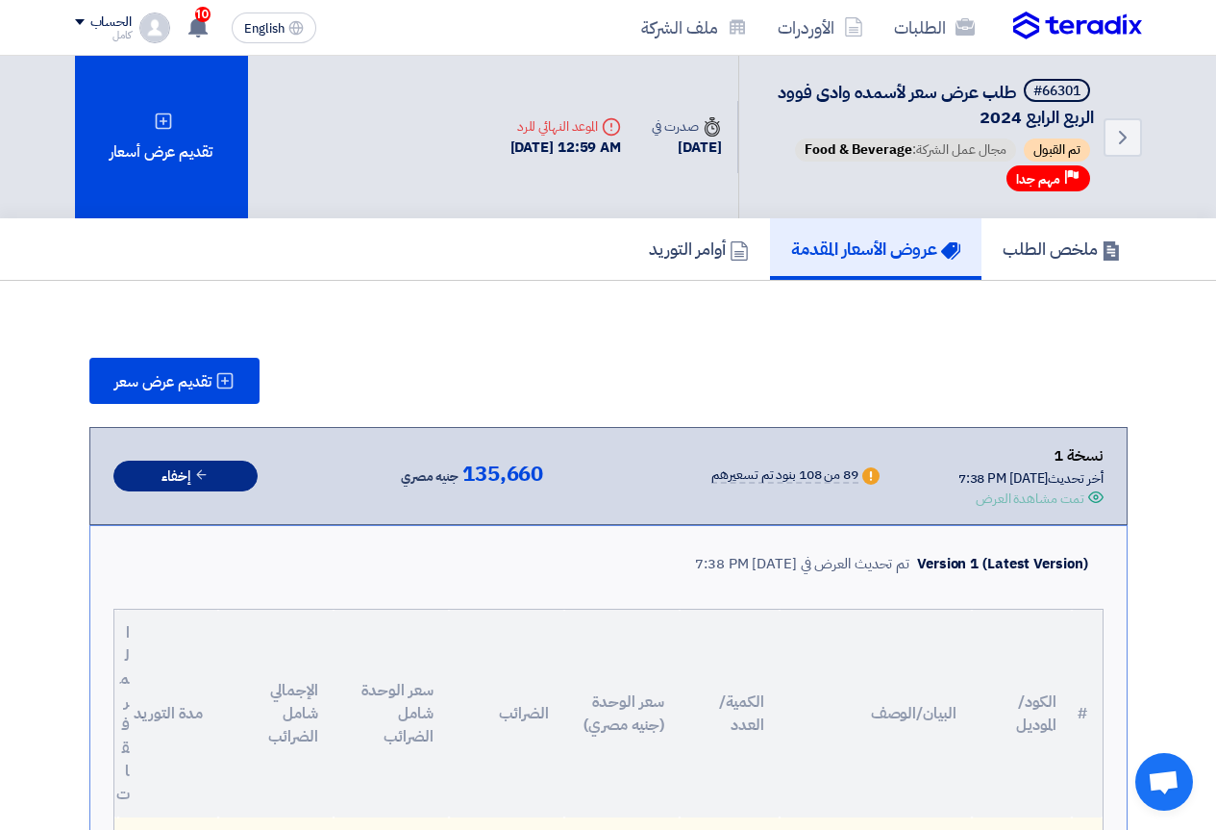
click at [188, 463] on button "إخفاء" at bounding box center [185, 477] width 144 height 32
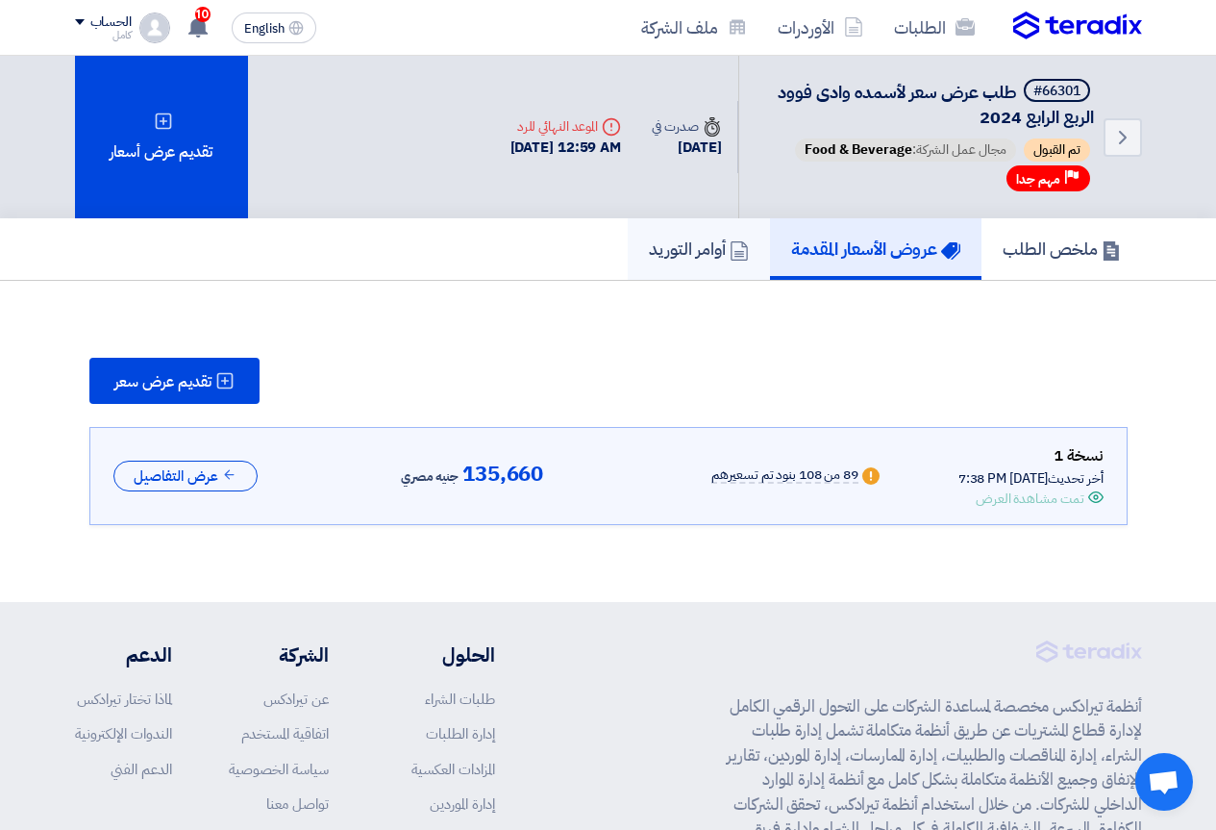
click at [655, 247] on h5 "أوامر التوريد" at bounding box center [699, 249] width 100 height 22
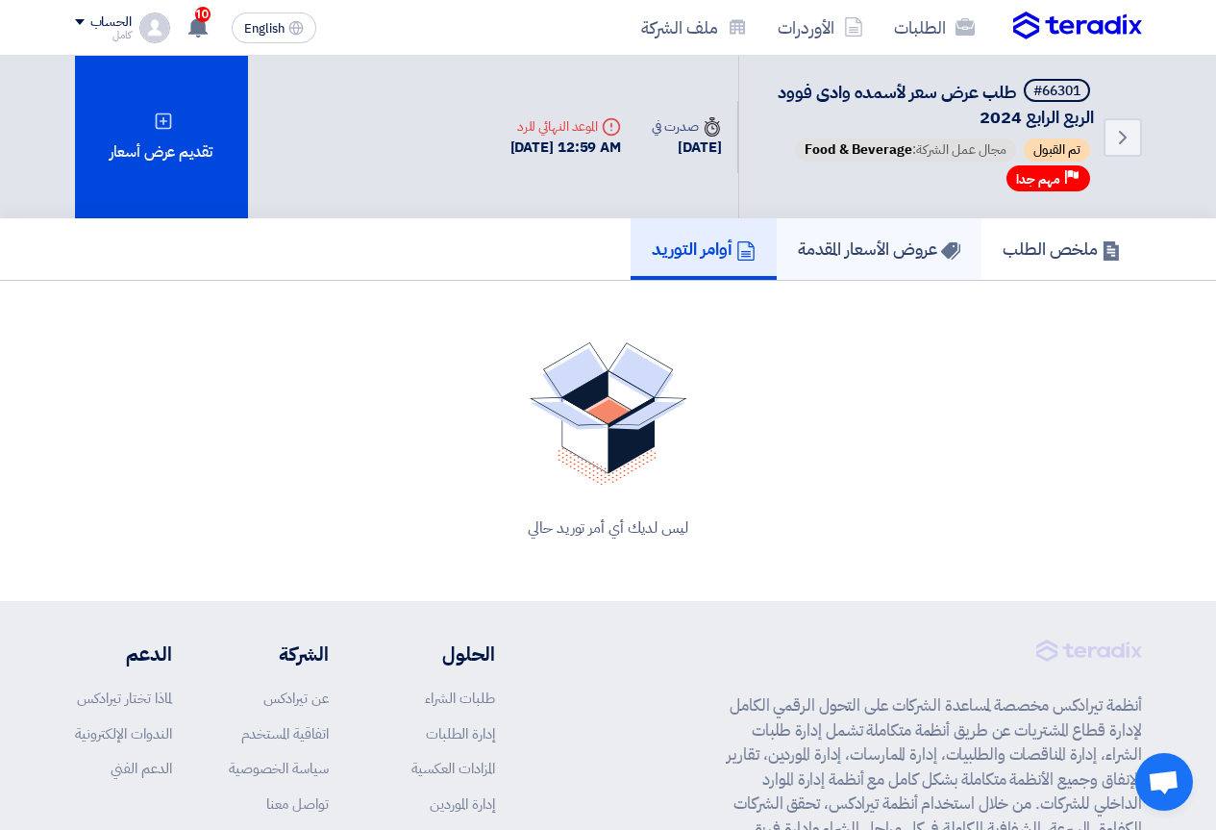
click at [858, 248] on h5 "عروض الأسعار المقدمة" at bounding box center [879, 249] width 163 height 22
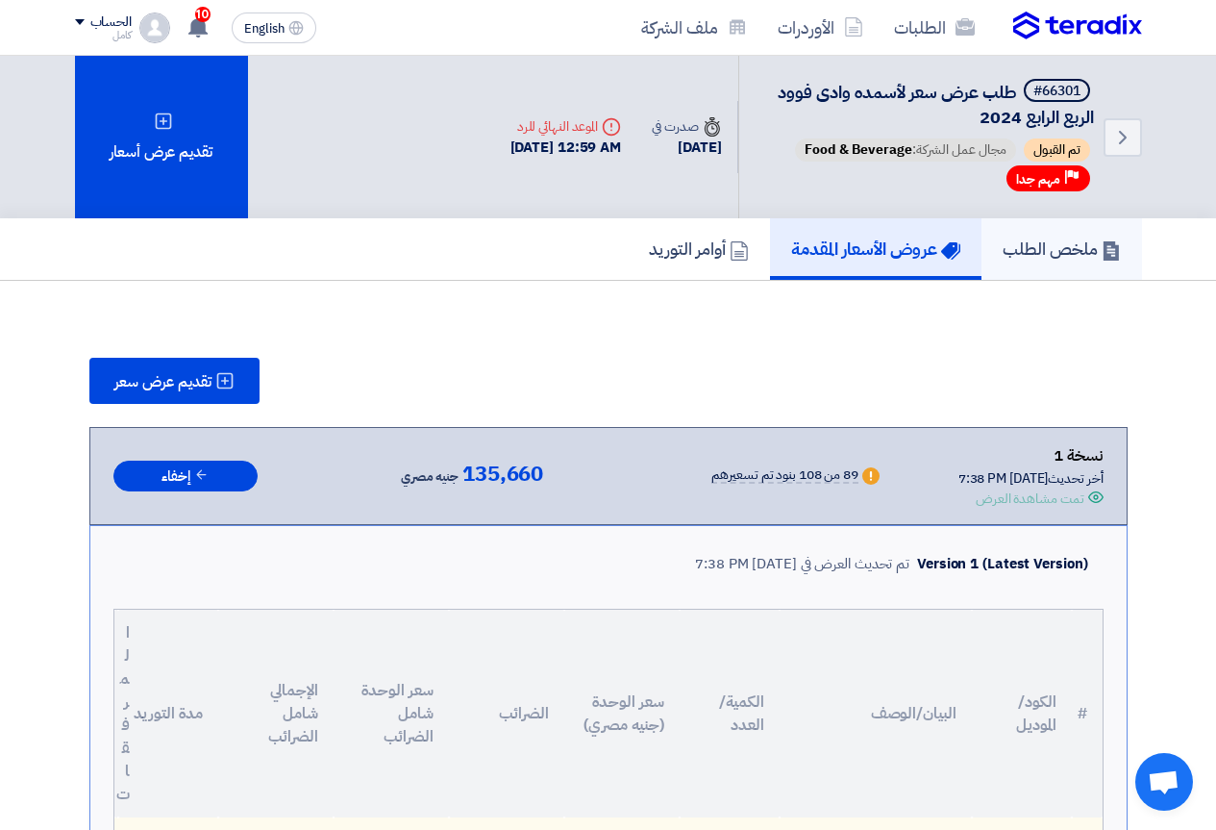
click at [1012, 250] on h5 "ملخص الطلب" at bounding box center [1062, 249] width 118 height 22
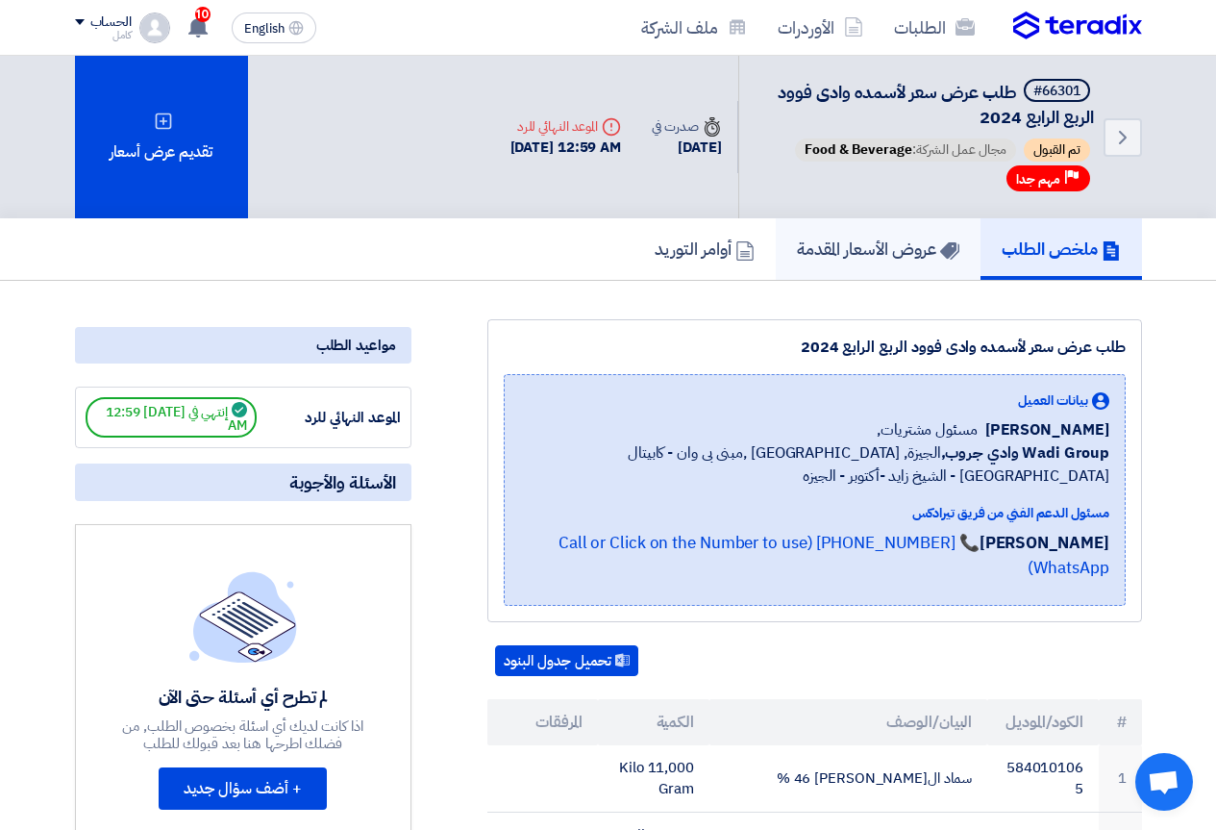
click at [902, 255] on h5 "عروض الأسعار المقدمة" at bounding box center [878, 249] width 163 height 22
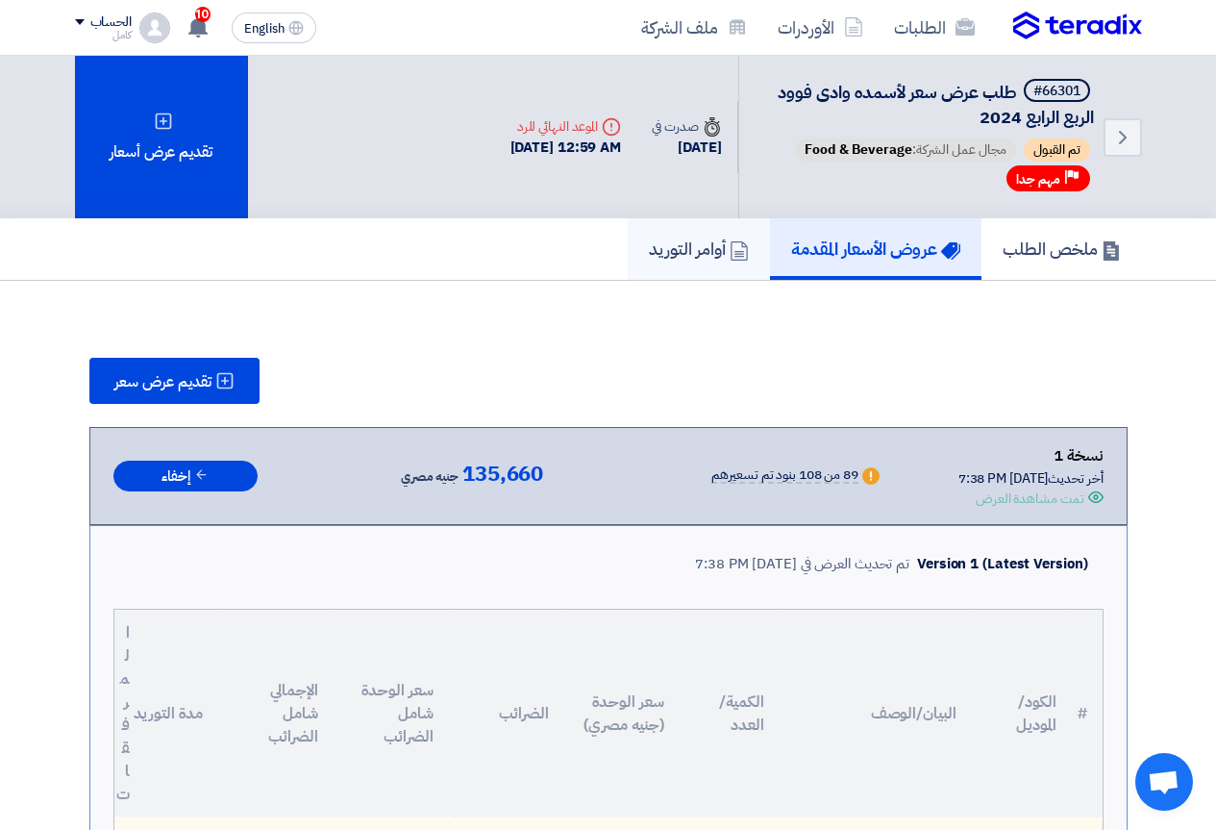
click at [685, 250] on h5 "أوامر التوريد" at bounding box center [699, 249] width 100 height 22
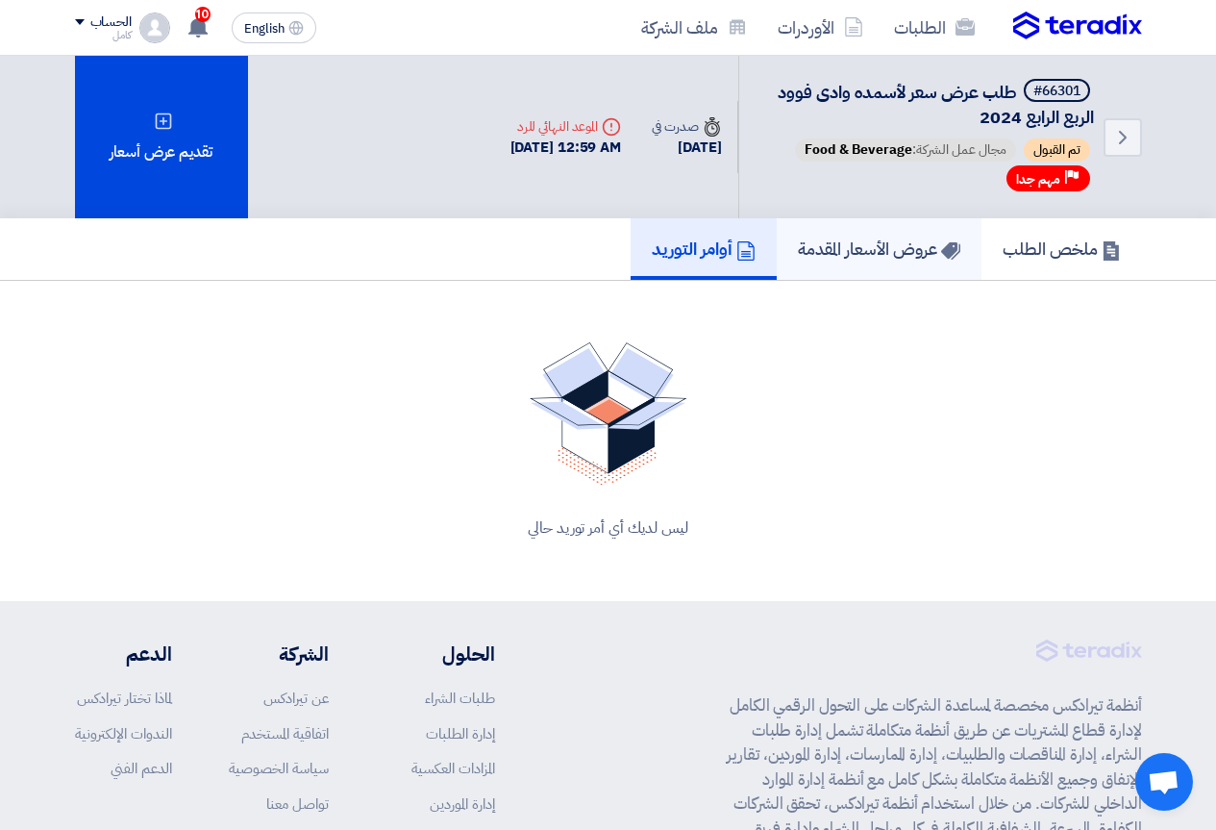
click at [783, 238] on link "عروض الأسعار المقدمة" at bounding box center [879, 249] width 205 height 62
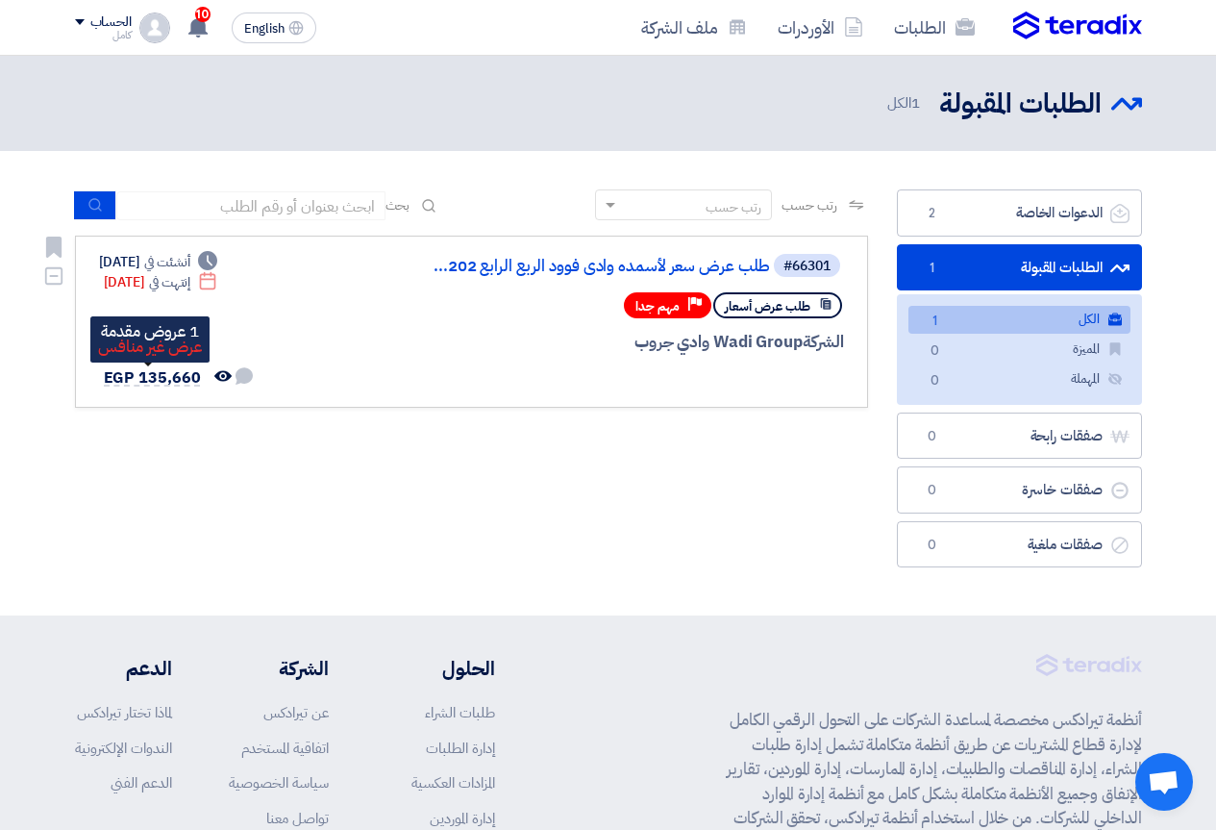
click at [155, 373] on span "EGP 135,660" at bounding box center [152, 377] width 97 height 23
click at [789, 309] on span "طلب عرض أسعار" at bounding box center [768, 306] width 86 height 18
click at [722, 339] on div "الشركة Wadi Group وادي جروب" at bounding box center [613, 342] width 463 height 25
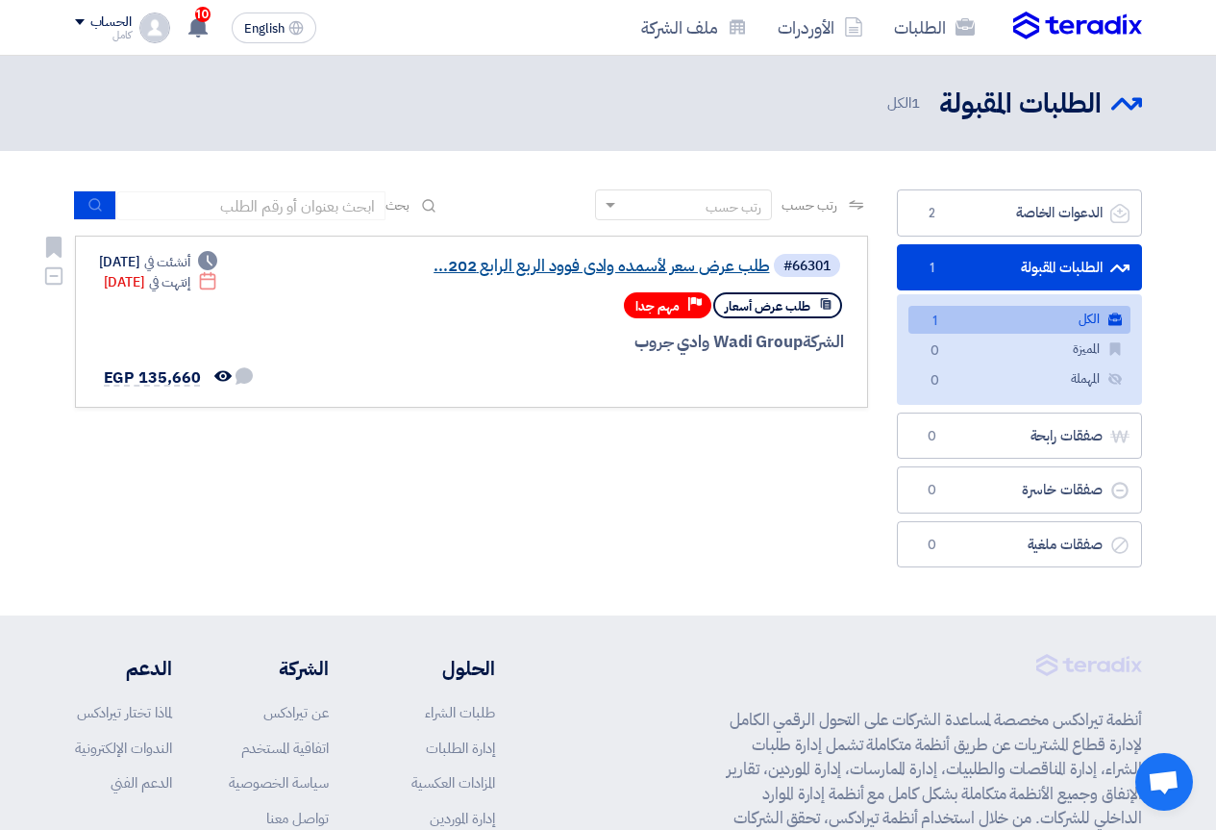
click at [686, 267] on link "طلب عرض سعر لأسمده وادى فوود الربع الرابع 202..." at bounding box center [578, 266] width 385 height 17
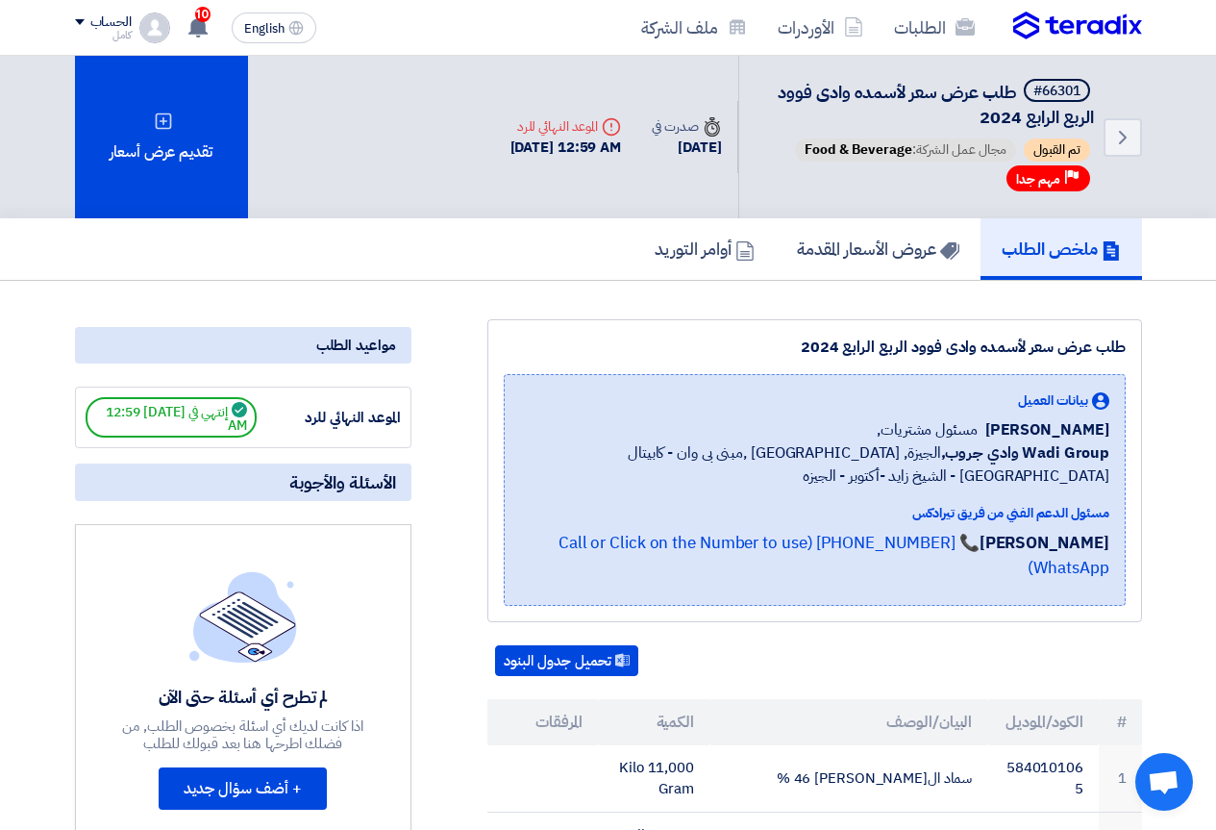
click at [1080, 19] on img at bounding box center [1077, 26] width 129 height 29
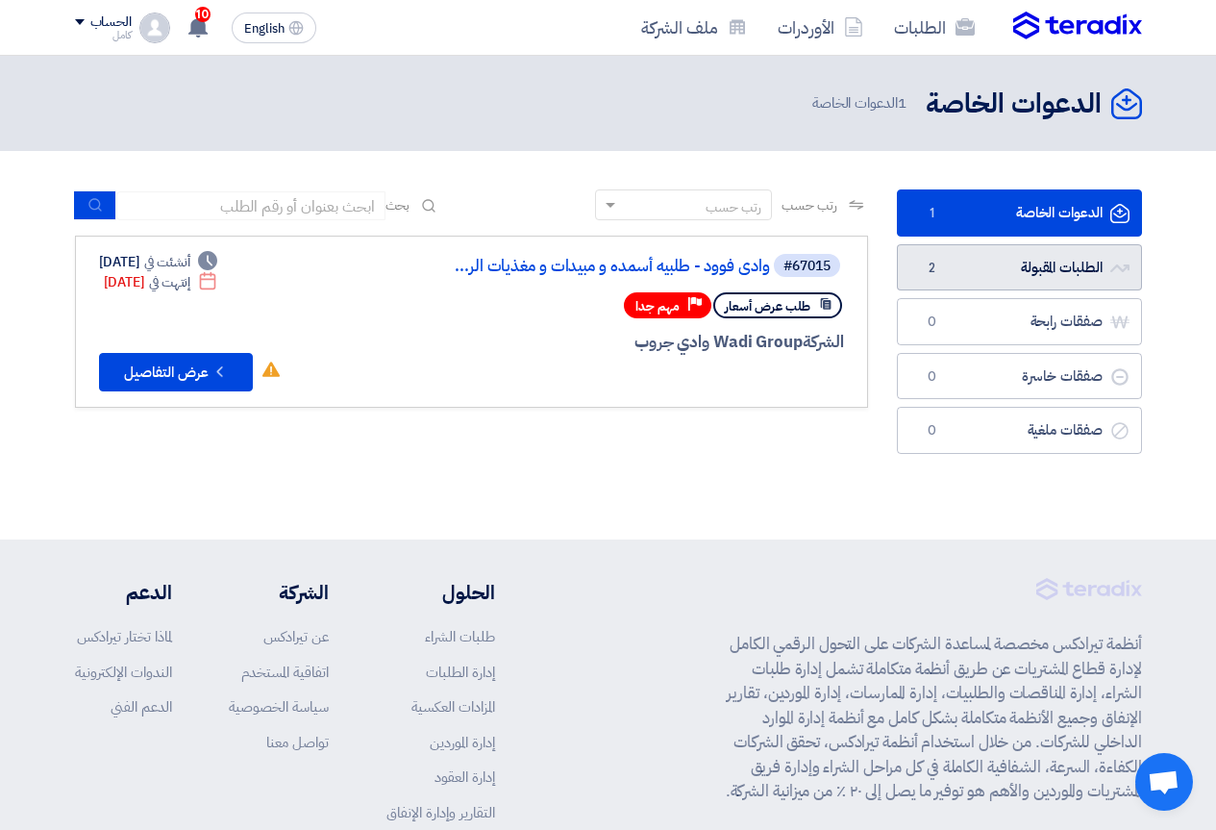
click at [981, 257] on link "الطلبات المقبولة الطلبات المقبولة 2" at bounding box center [1019, 267] width 245 height 47
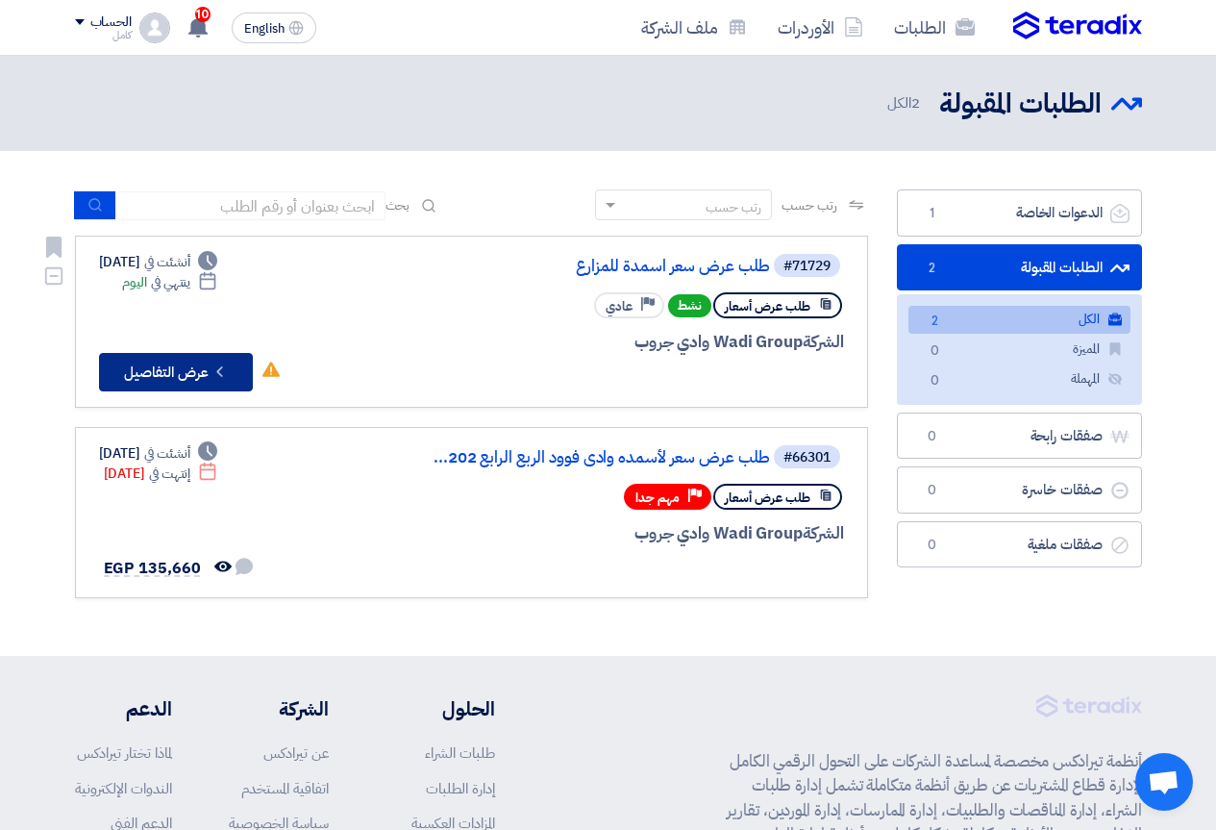
click at [171, 369] on button "Check details عرض التفاصيل" at bounding box center [176, 372] width 154 height 38
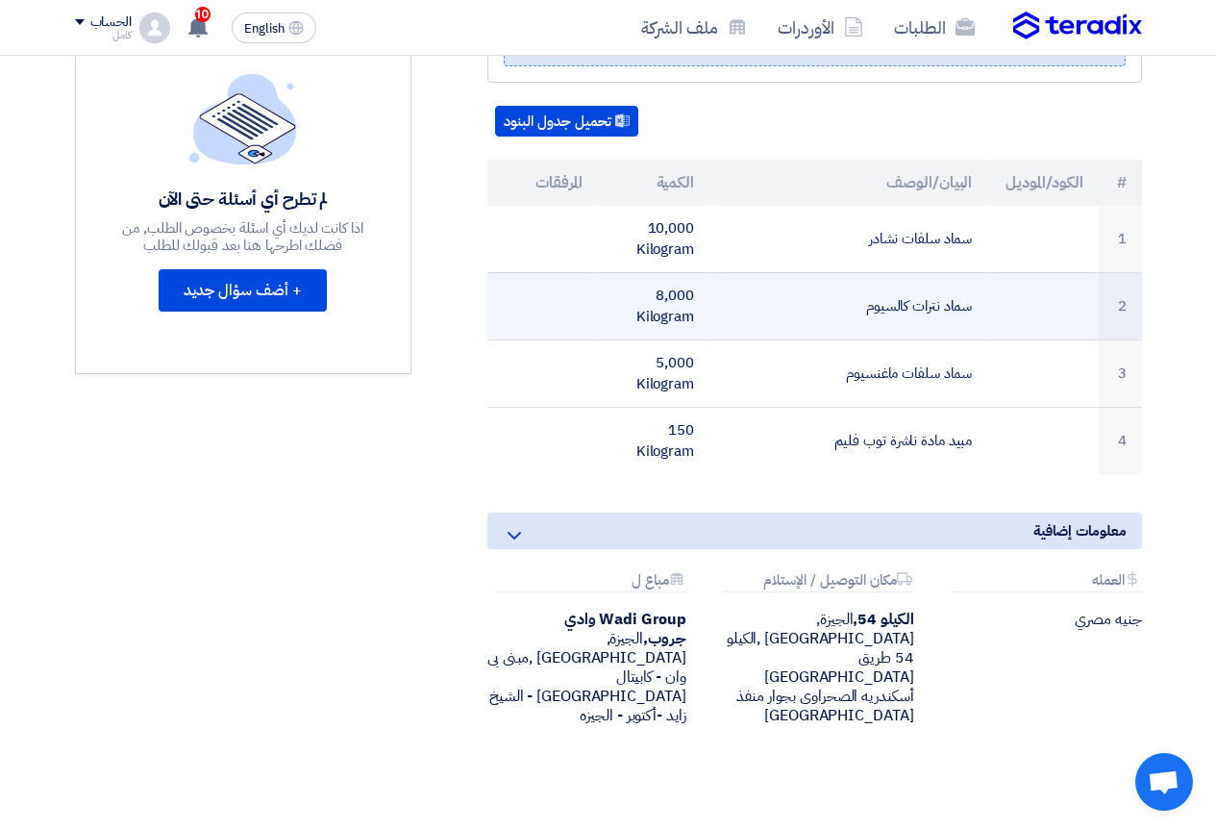
scroll to position [447, 0]
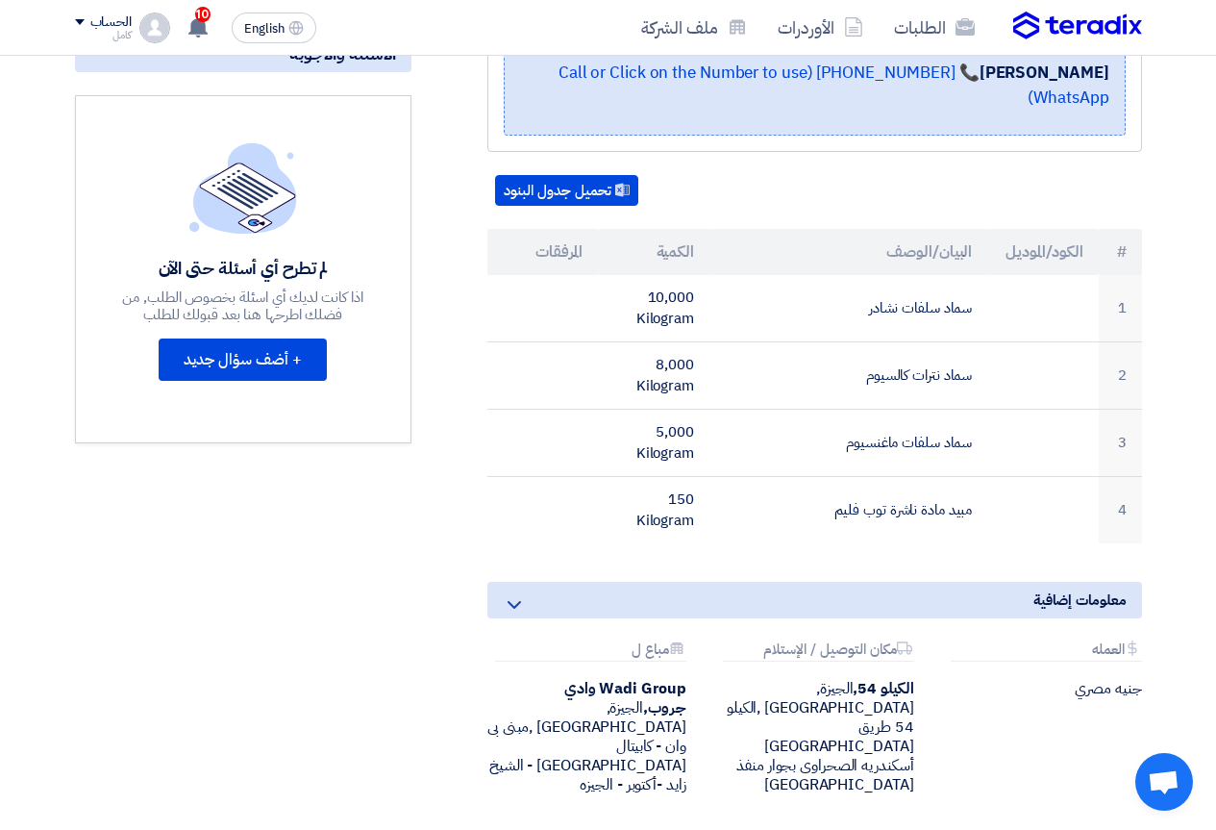
click at [653, 582] on div "معلومات إضافية" at bounding box center [815, 600] width 655 height 37
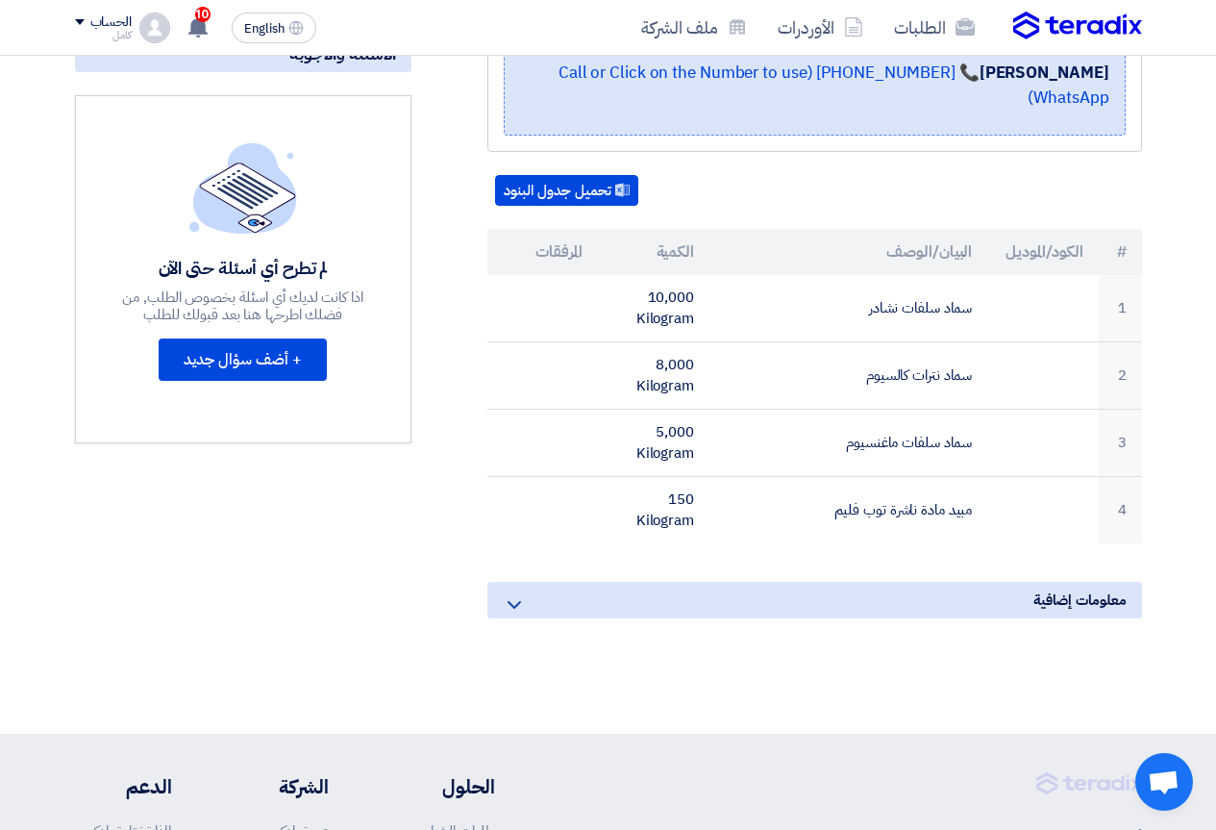
click at [653, 582] on div "معلومات إضافية" at bounding box center [815, 600] width 655 height 37
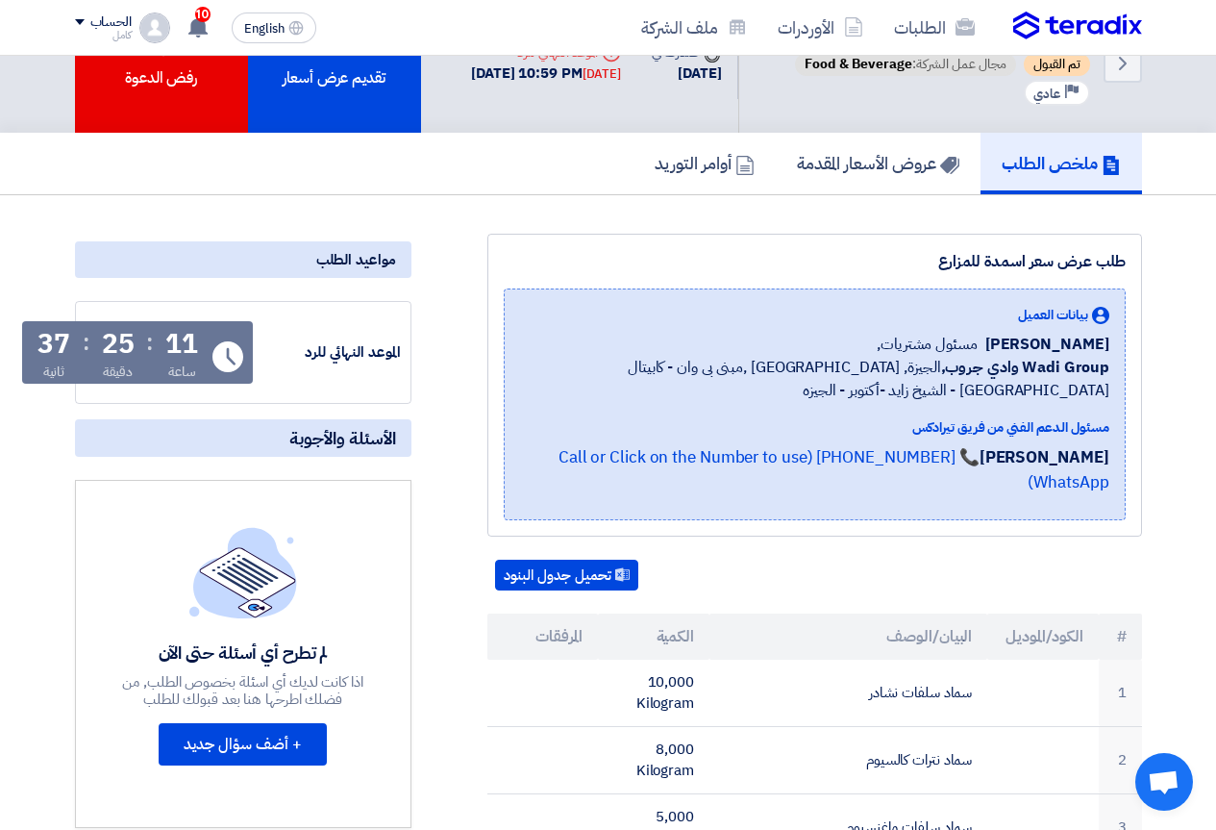
scroll to position [0, 0]
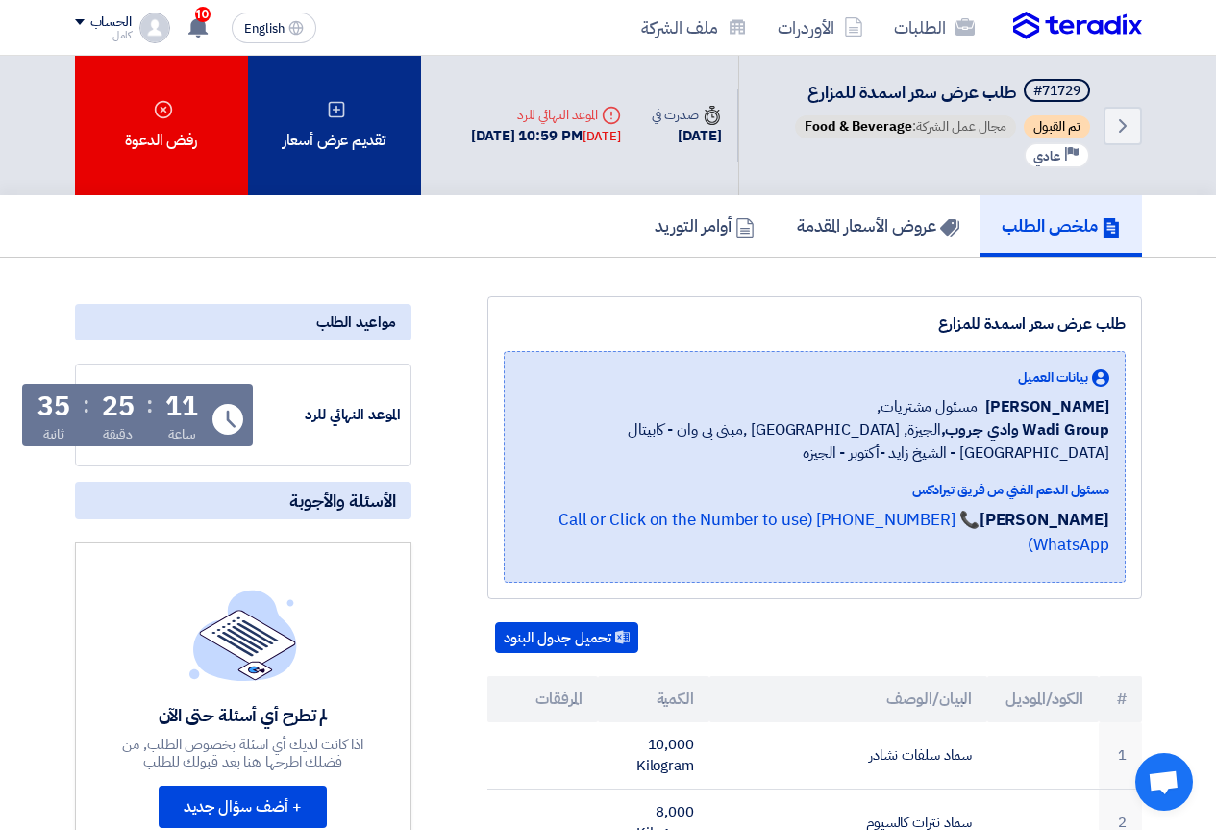
click at [348, 155] on div "تقديم عرض أسعار" at bounding box center [334, 125] width 173 height 139
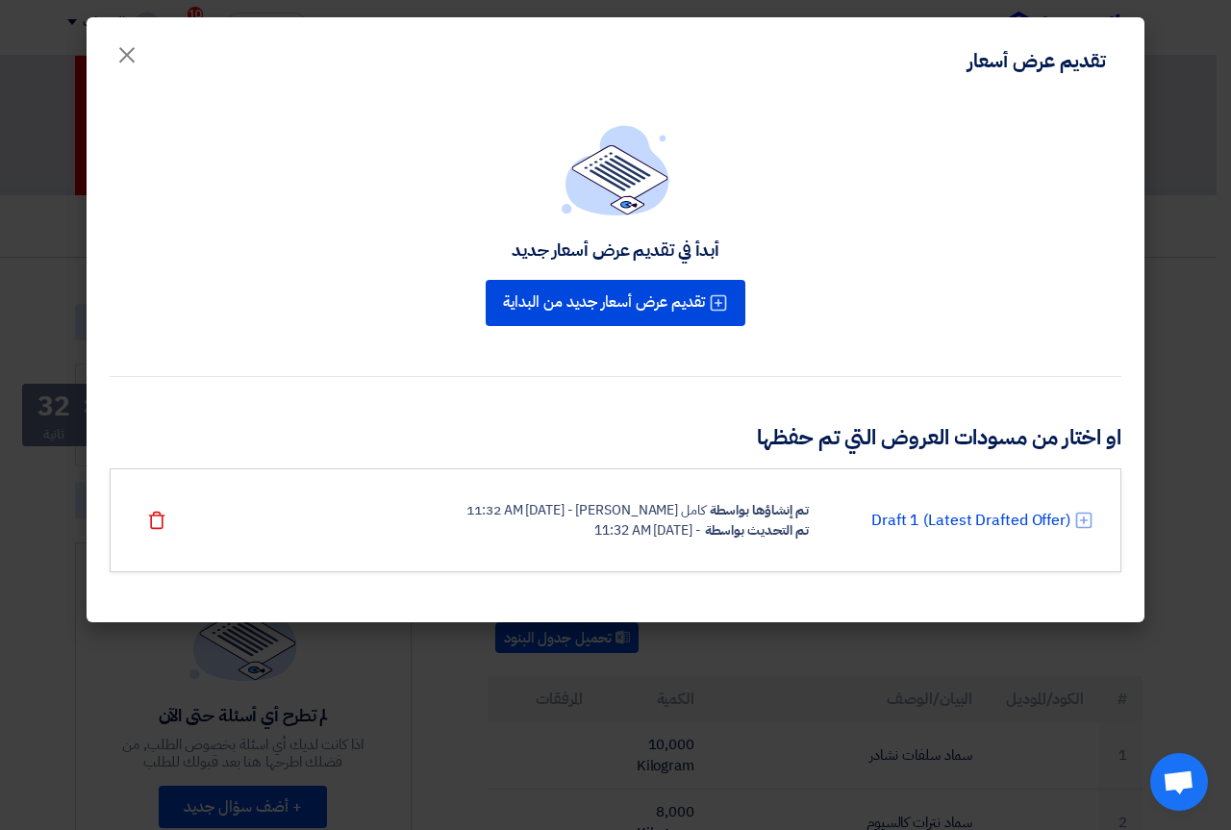
click at [651, 527] on div "- [DATE] 11:32 AM" at bounding box center [647, 530] width 106 height 20
click at [959, 516] on link "Draft 1 (Latest Drafted Offer)" at bounding box center [970, 520] width 199 height 23
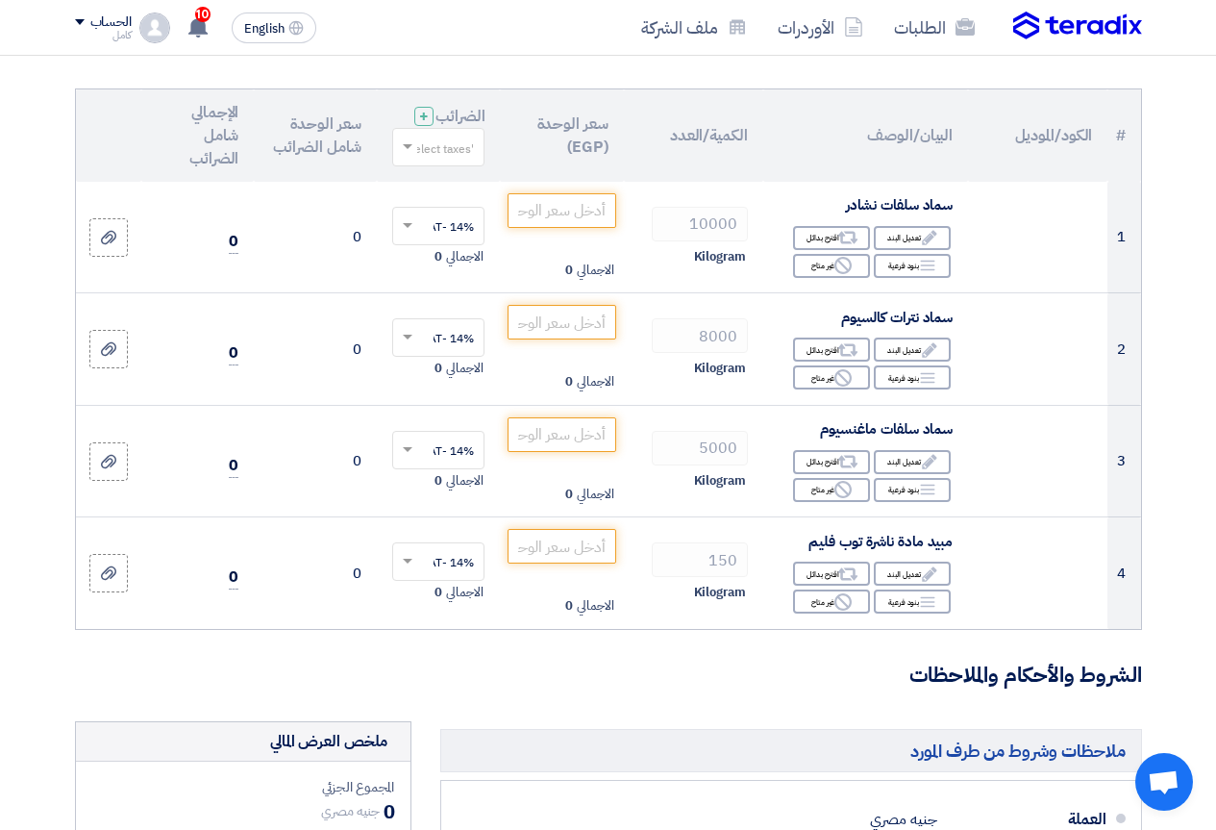
scroll to position [192, 0]
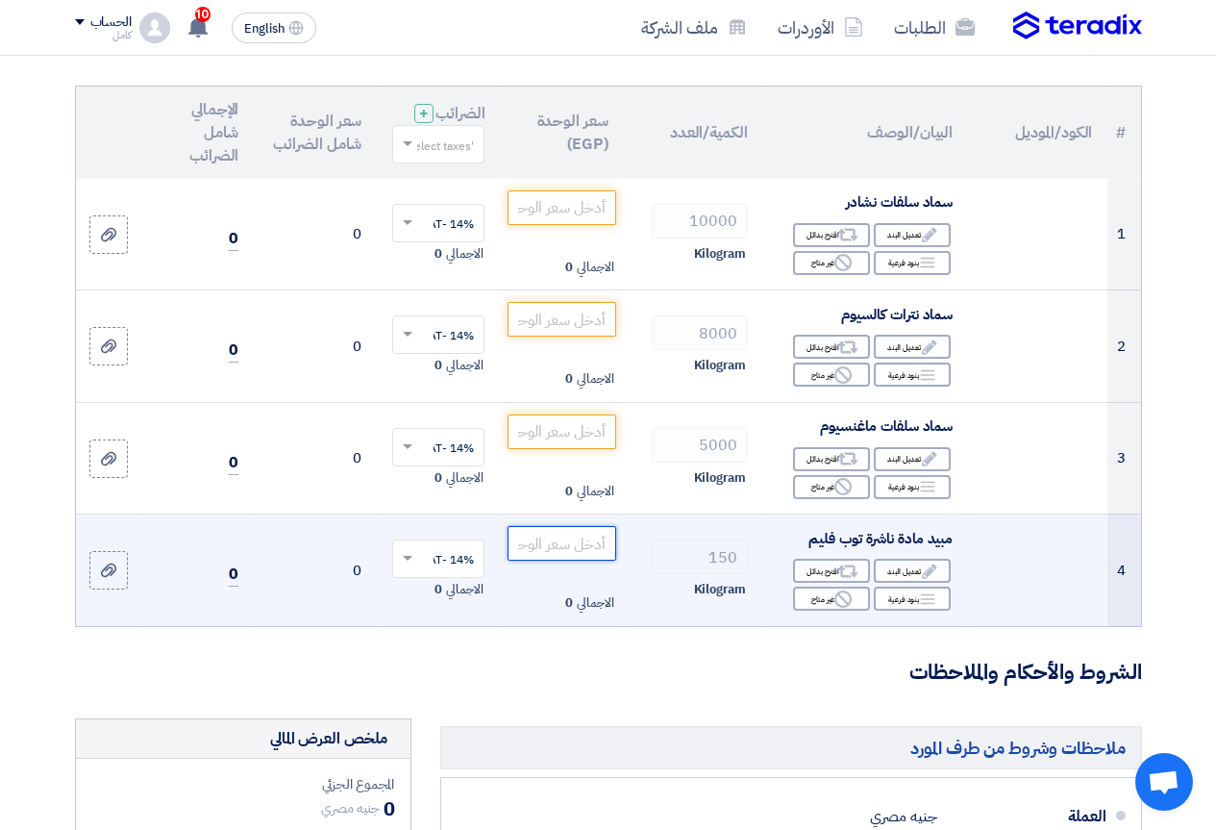
click at [560, 561] on input "number" at bounding box center [562, 543] width 108 height 35
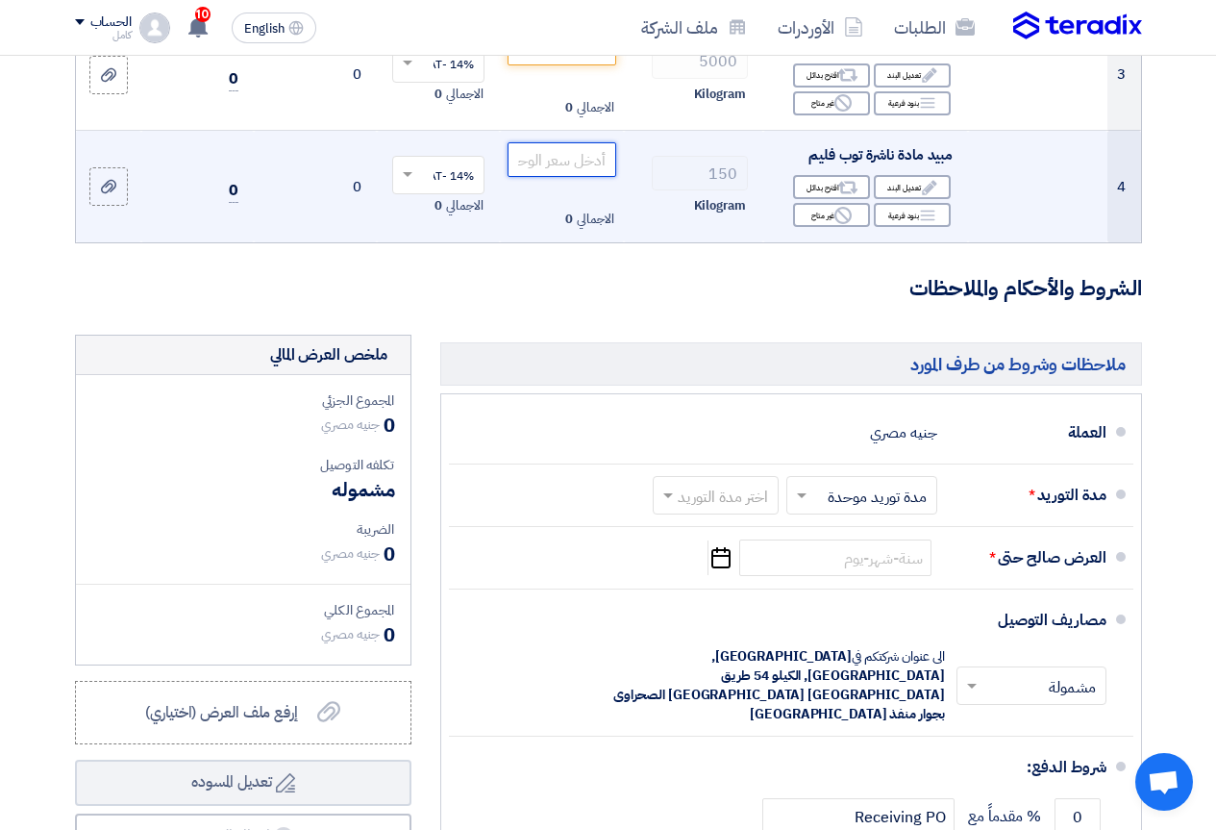
scroll to position [673, 0]
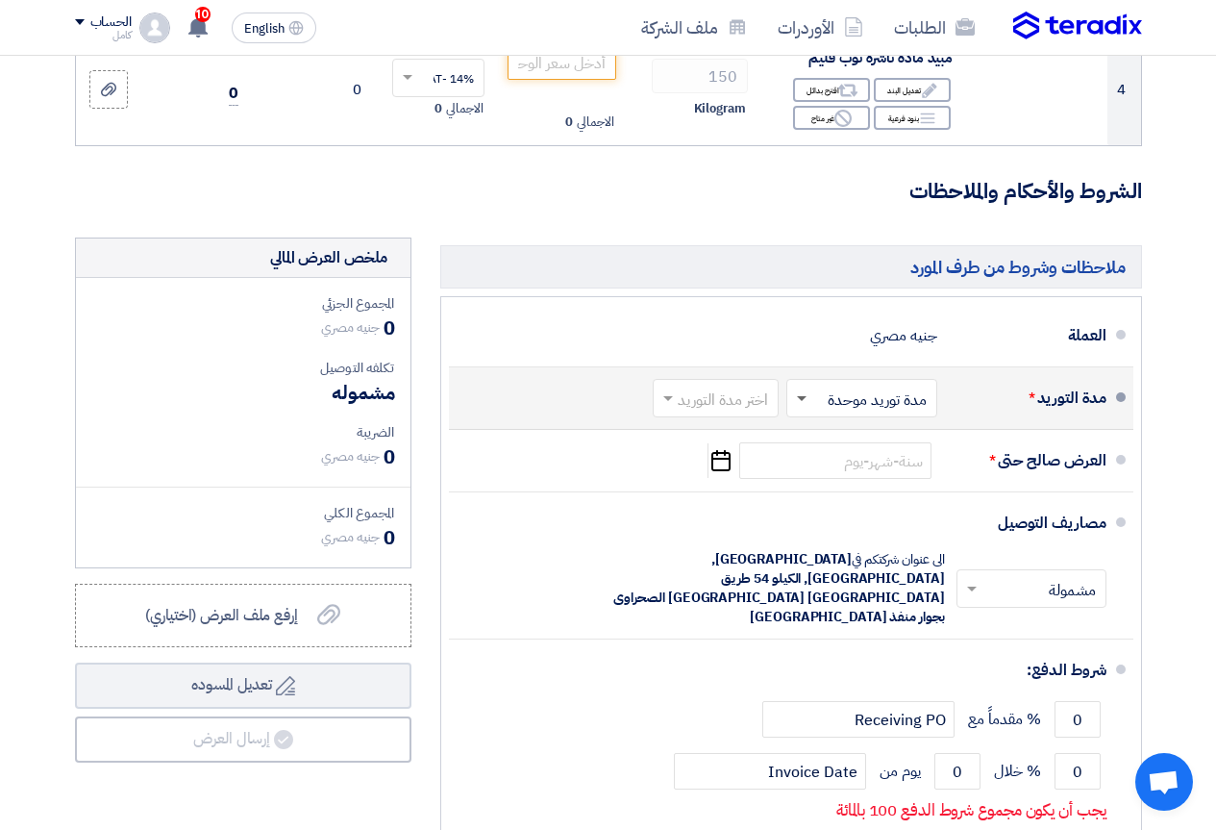
click at [800, 403] on span at bounding box center [802, 399] width 10 height 7
click at [800, 401] on span at bounding box center [802, 398] width 10 height 5
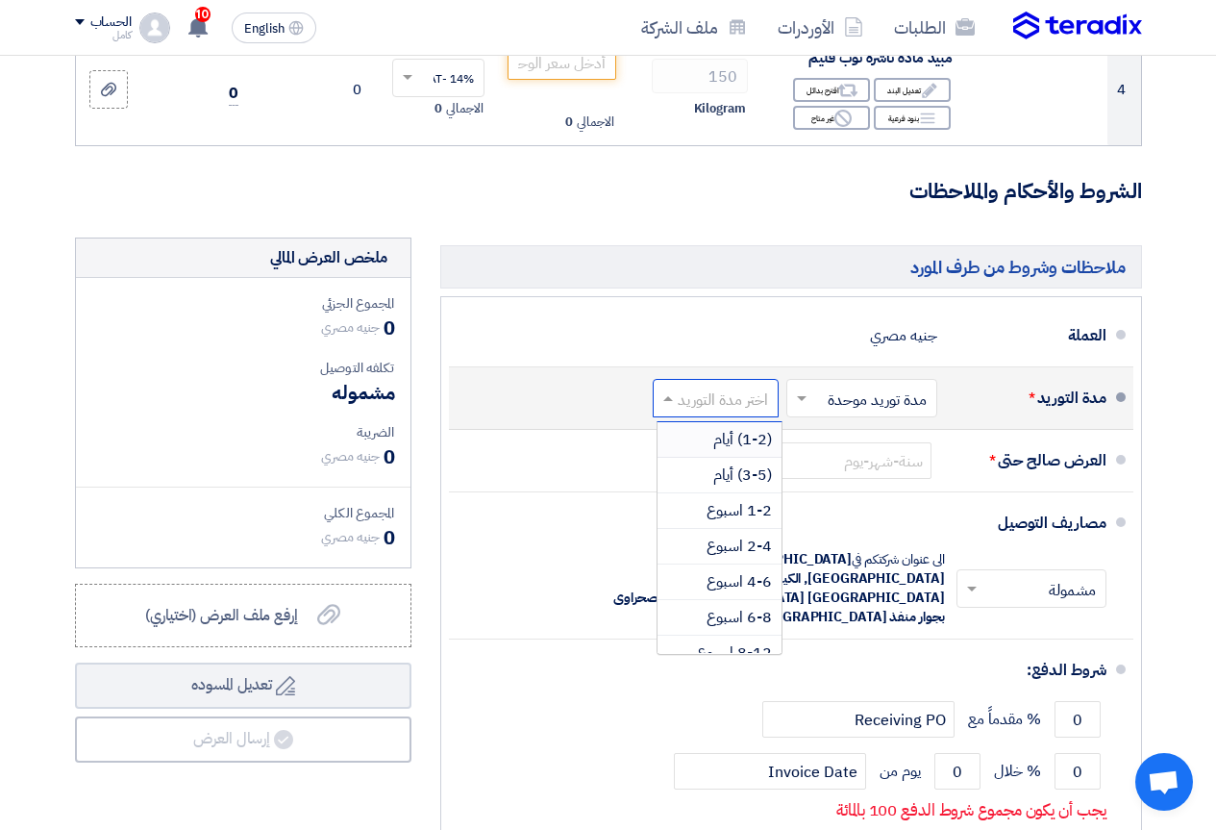
click at [705, 414] on input "text" at bounding box center [712, 401] width 116 height 28
click at [664, 408] on span at bounding box center [666, 397] width 24 height 19
click at [671, 408] on span at bounding box center [666, 397] width 24 height 19
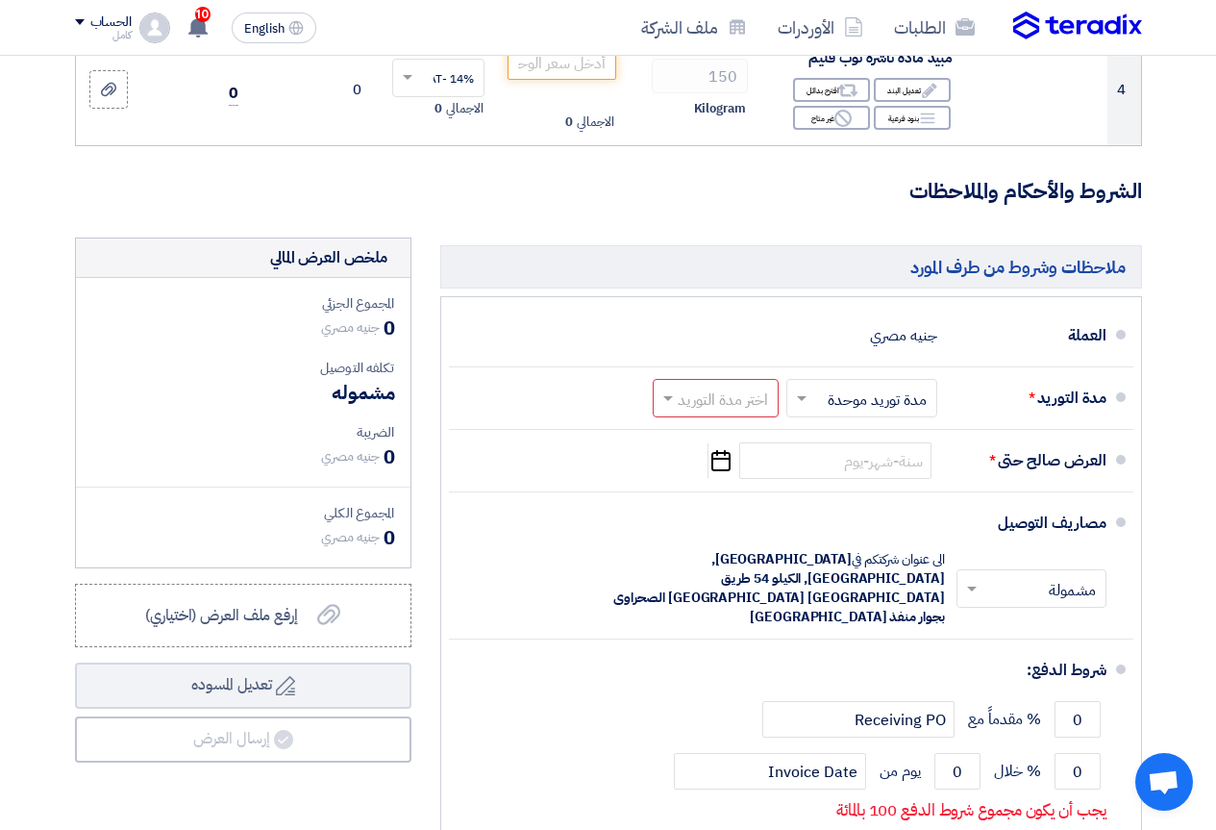
click at [673, 180] on form "تفاصيل الطلب # الكود/الموديل البيان/الوصف الكمية/العدد سعر الوحدة (EGP) الضرائب…" at bounding box center [608, 246] width 1067 height 1405
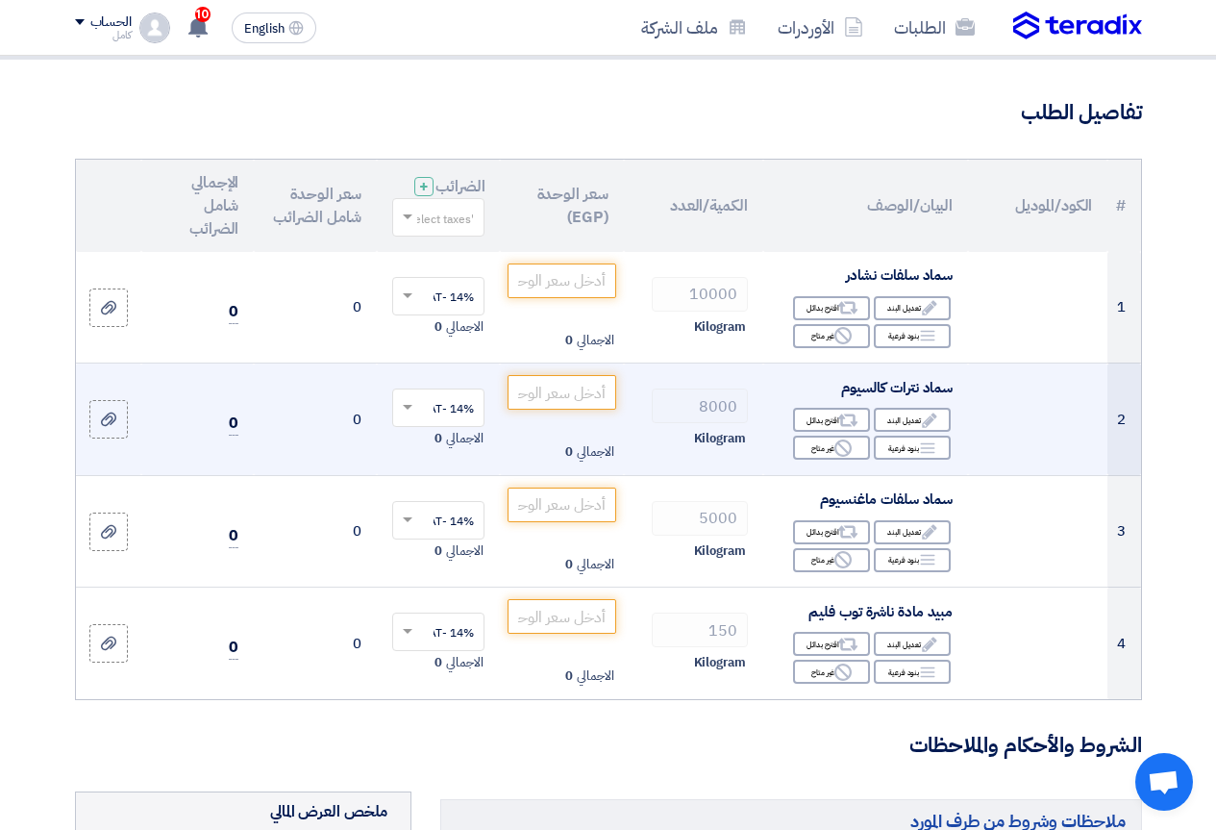
scroll to position [0, 0]
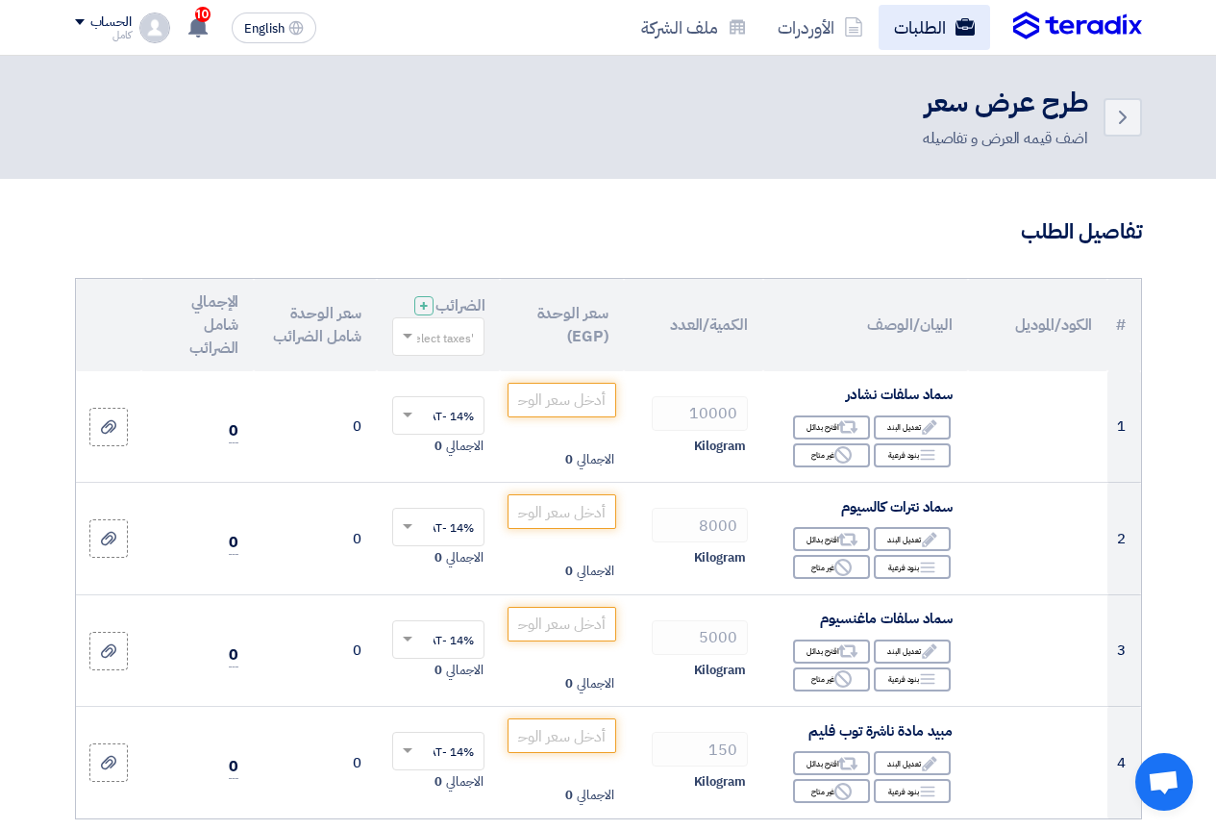
click at [950, 35] on link "الطلبات" at bounding box center [935, 27] width 112 height 45
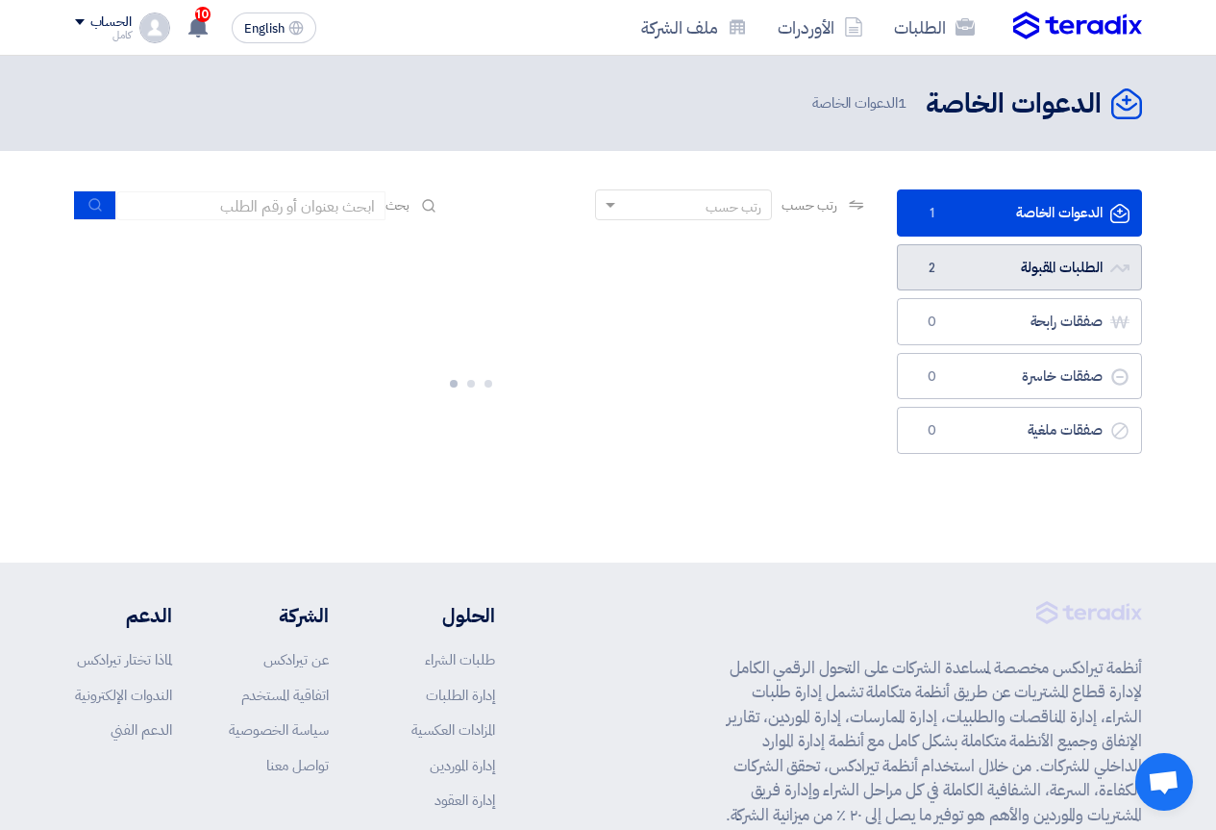
click at [983, 261] on link "الطلبات المقبولة الطلبات المقبولة 2" at bounding box center [1019, 267] width 245 height 47
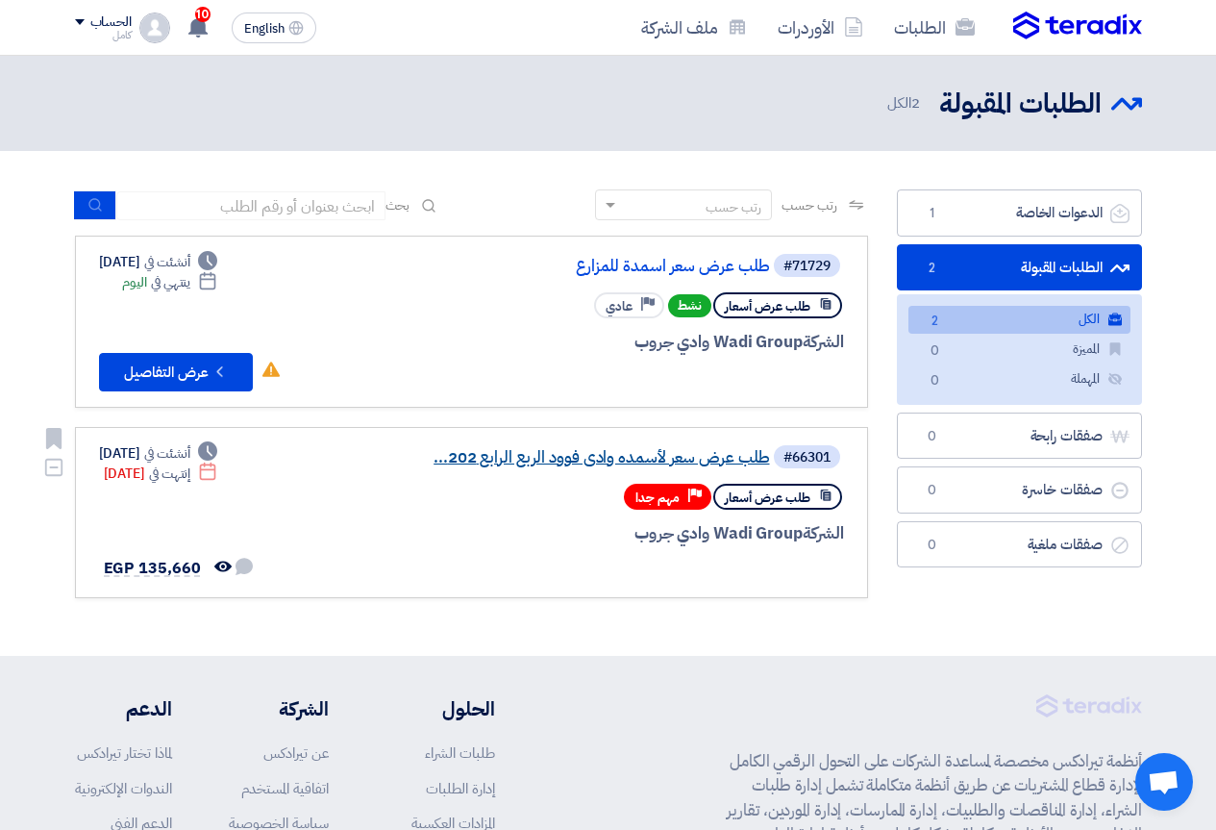
click at [535, 462] on link "طلب عرض سعر لأسمده وادى فوود الربع الرابع 202..." at bounding box center [578, 457] width 385 height 17
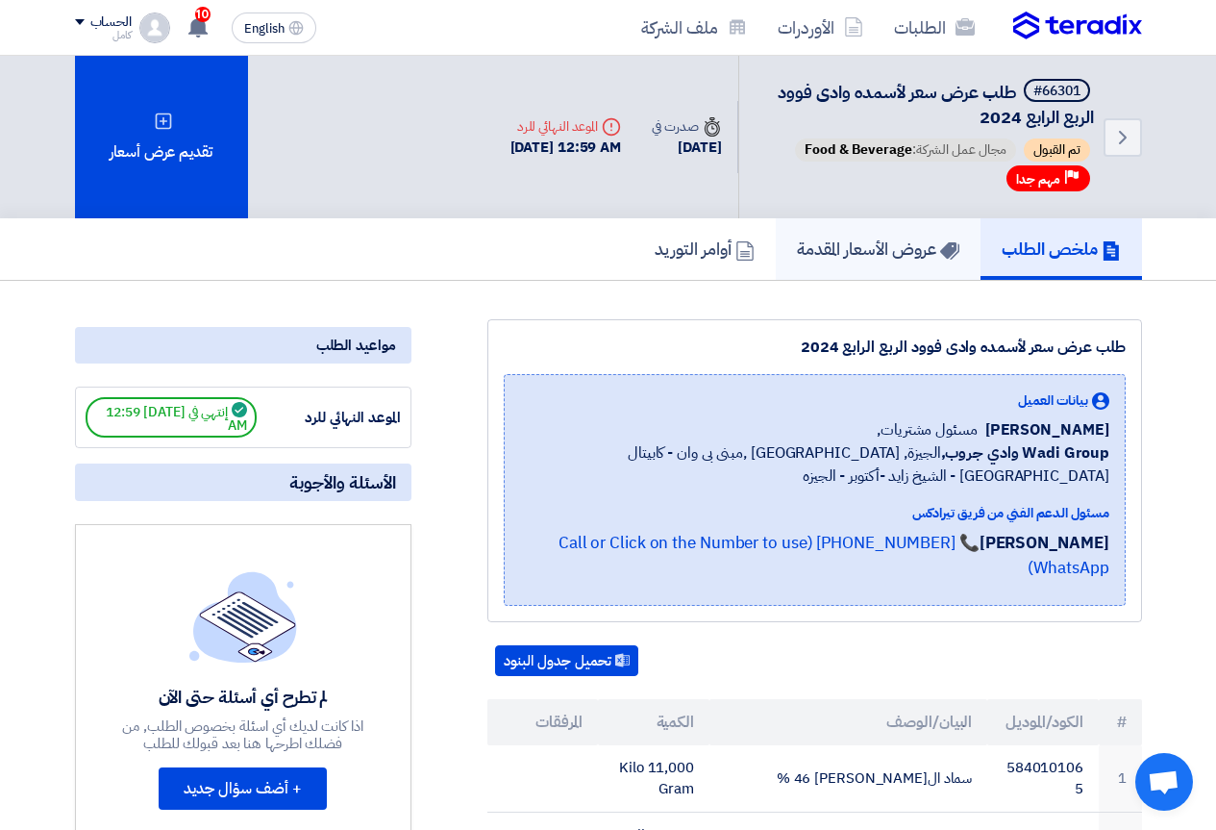
click at [870, 240] on h5 "عروض الأسعار المقدمة" at bounding box center [878, 249] width 163 height 22
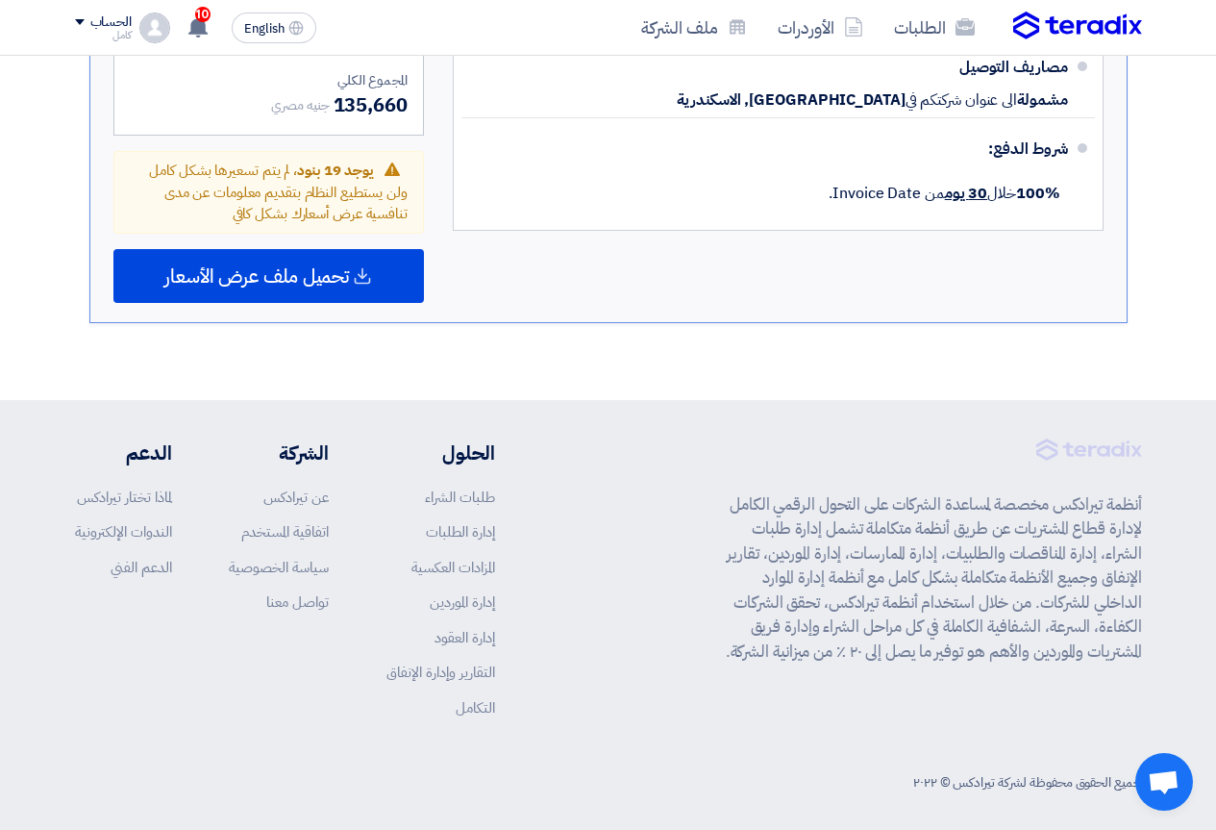
scroll to position [2715, 0]
